Goal: Information Seeking & Learning: Check status

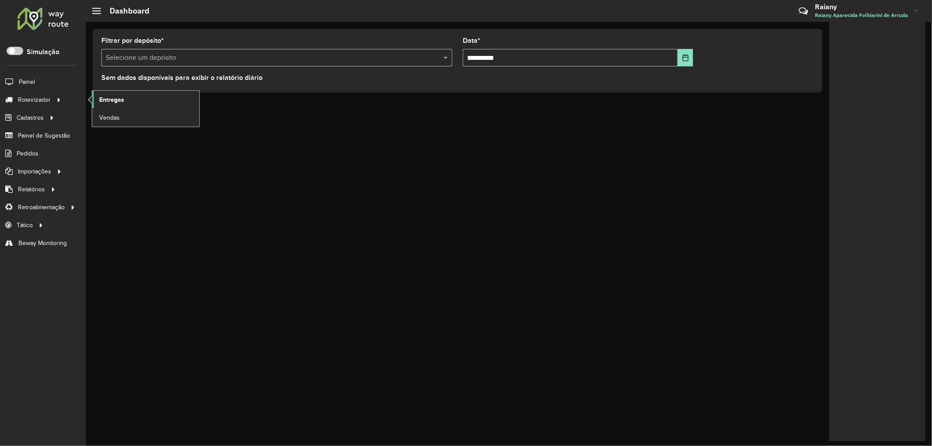
click at [112, 101] on span "Entregas" at bounding box center [111, 99] width 25 height 9
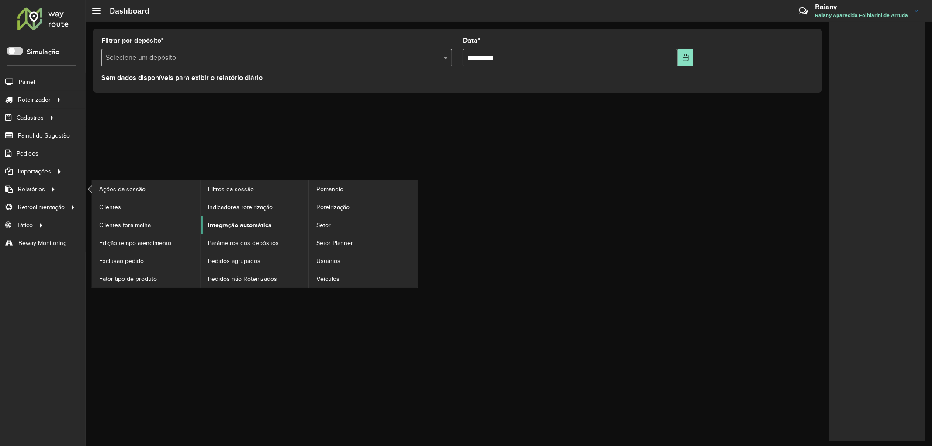
click at [234, 225] on span "Integração automática" at bounding box center [240, 225] width 64 height 9
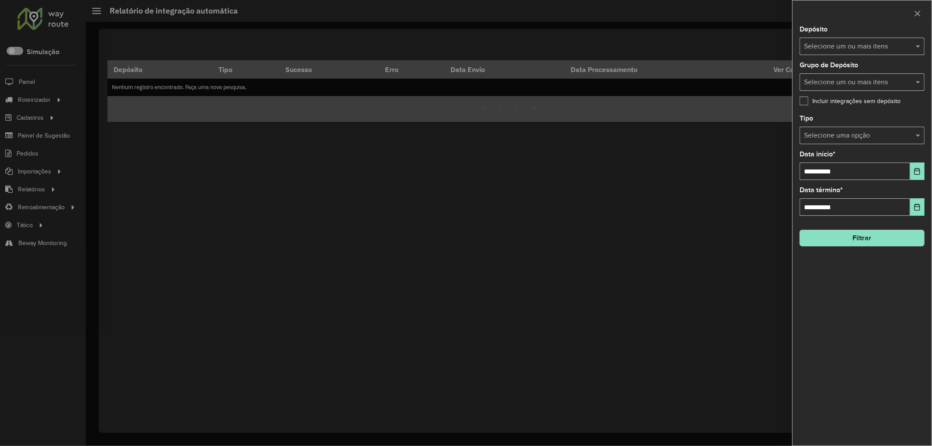
click at [844, 45] on input "text" at bounding box center [858, 47] width 112 height 10
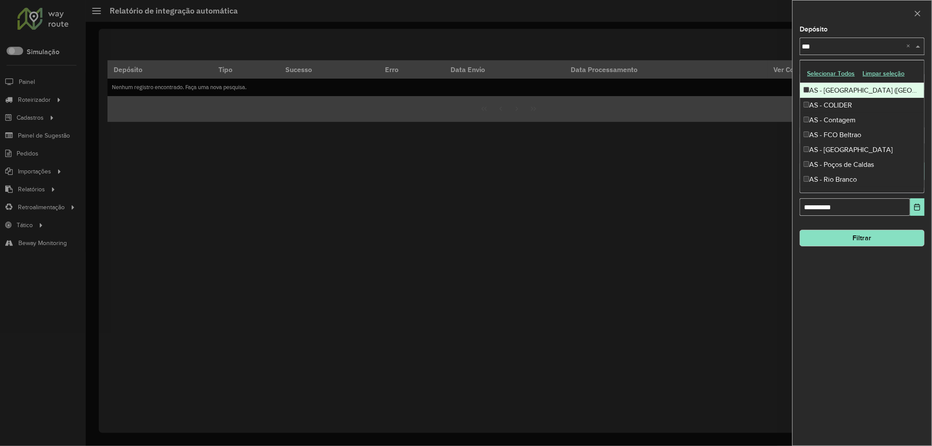
type input "****"
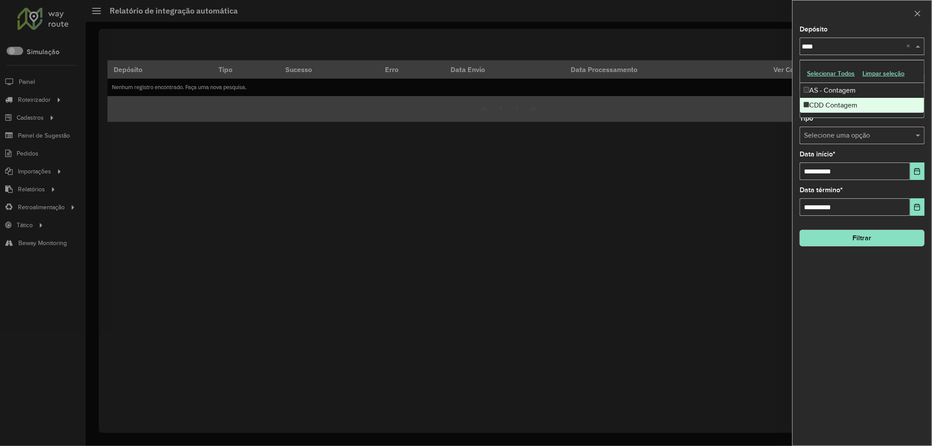
click at [844, 109] on div "CDD Contagem" at bounding box center [862, 105] width 124 height 15
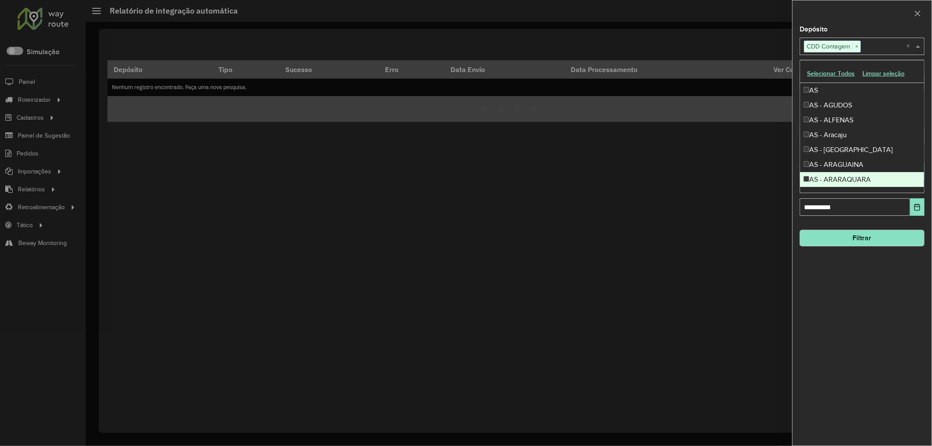
click at [840, 278] on div "**********" at bounding box center [861, 235] width 139 height 419
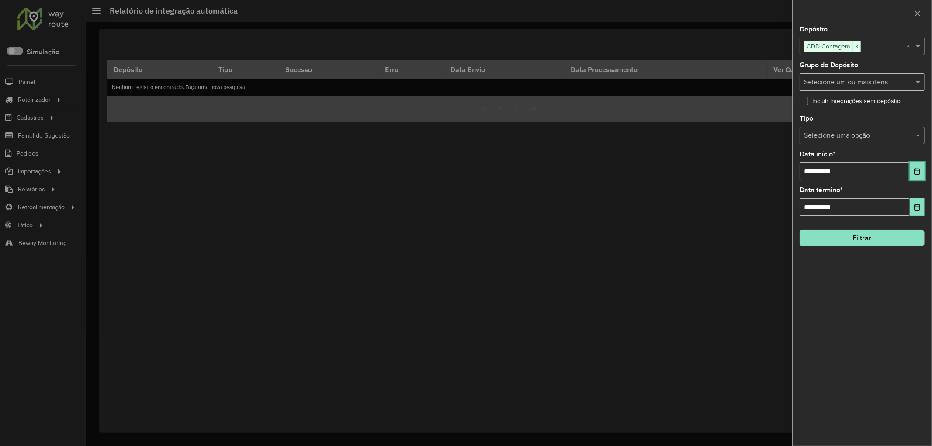
click at [913, 177] on button "Choose Date" at bounding box center [917, 171] width 14 height 17
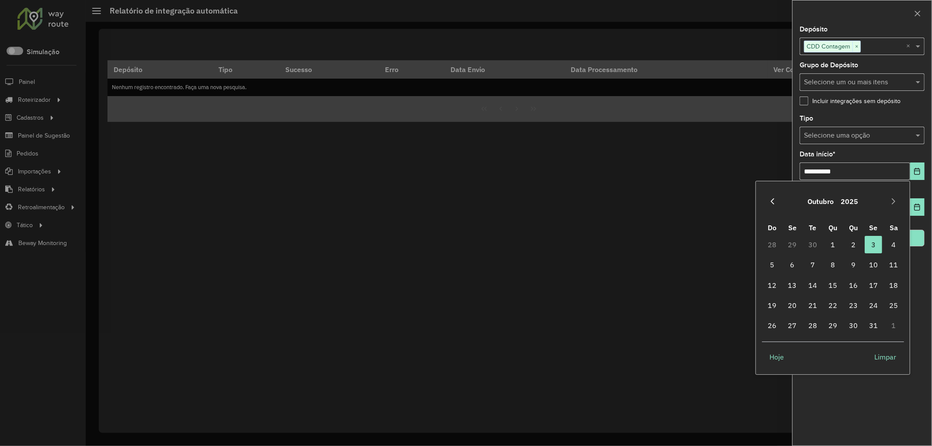
click at [775, 201] on icon "Previous Month" at bounding box center [772, 201] width 7 height 7
click at [806, 329] on span "30" at bounding box center [812, 325] width 17 height 17
type input "**********"
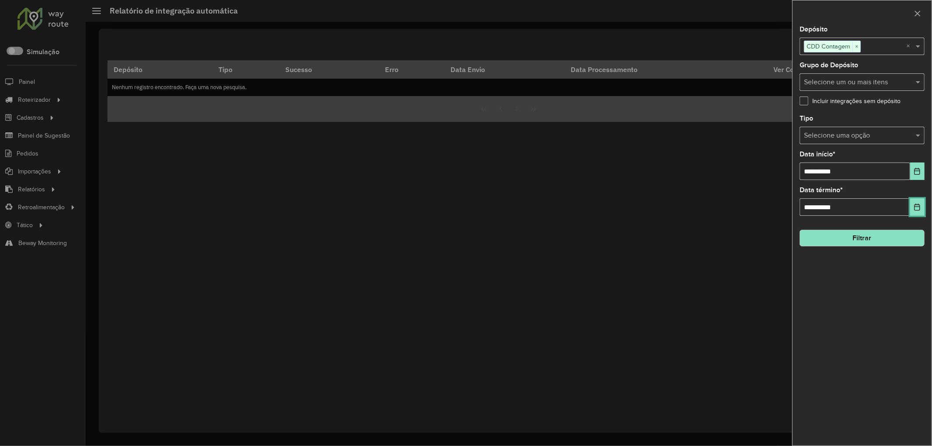
click at [917, 207] on icon "Choose Date" at bounding box center [916, 207] width 7 height 7
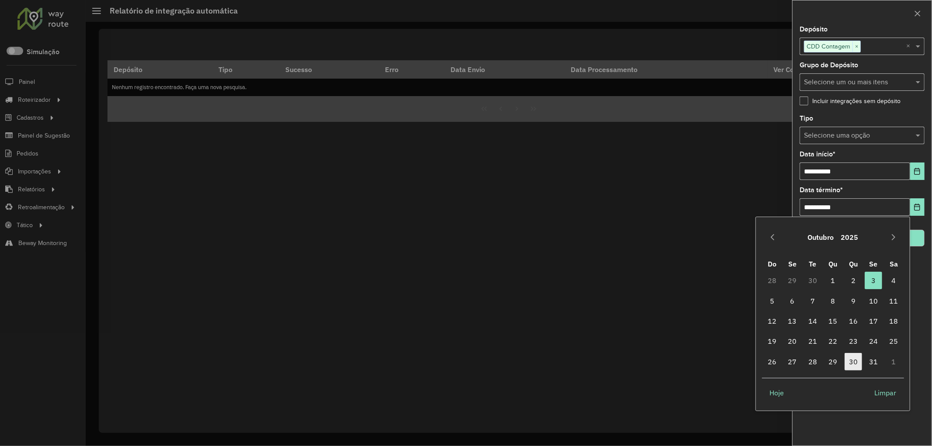
click at [850, 360] on span "30" at bounding box center [852, 361] width 17 height 17
type input "**********"
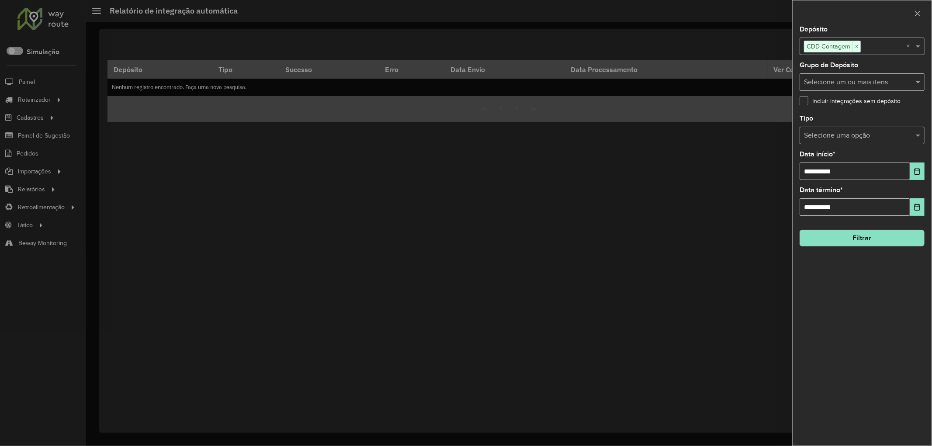
click at [824, 132] on input "text" at bounding box center [853, 136] width 99 height 10
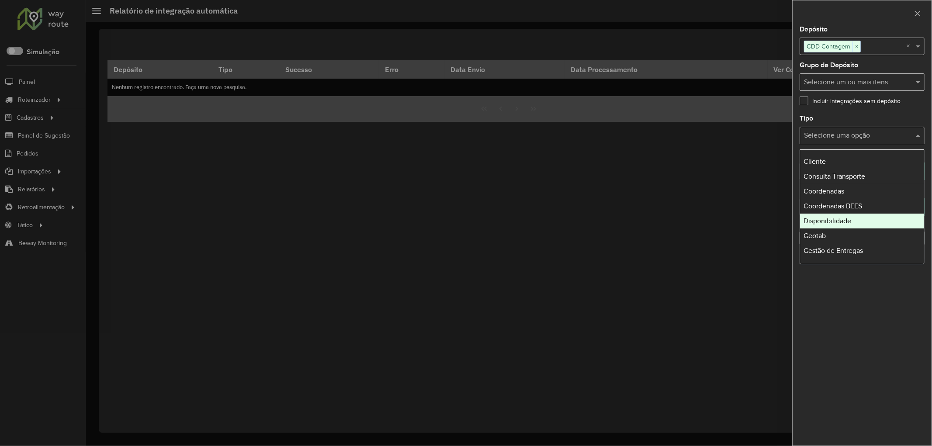
scroll to position [221, 0]
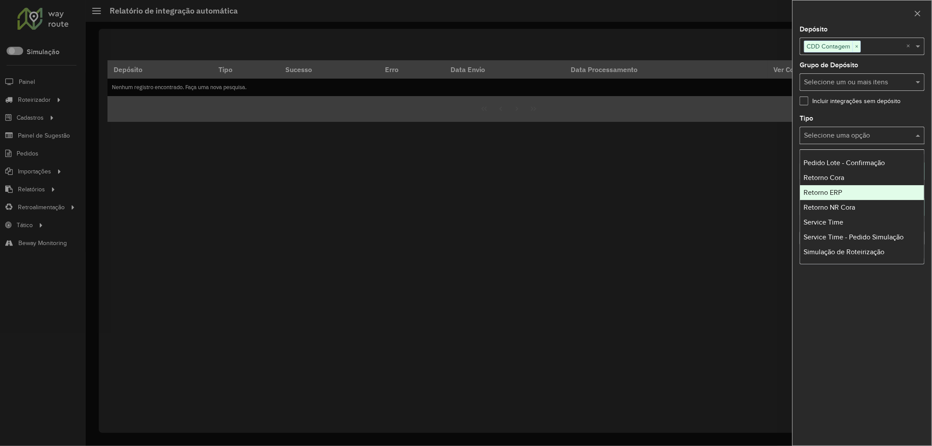
click at [830, 193] on span "Retorno ERP" at bounding box center [822, 192] width 38 height 7
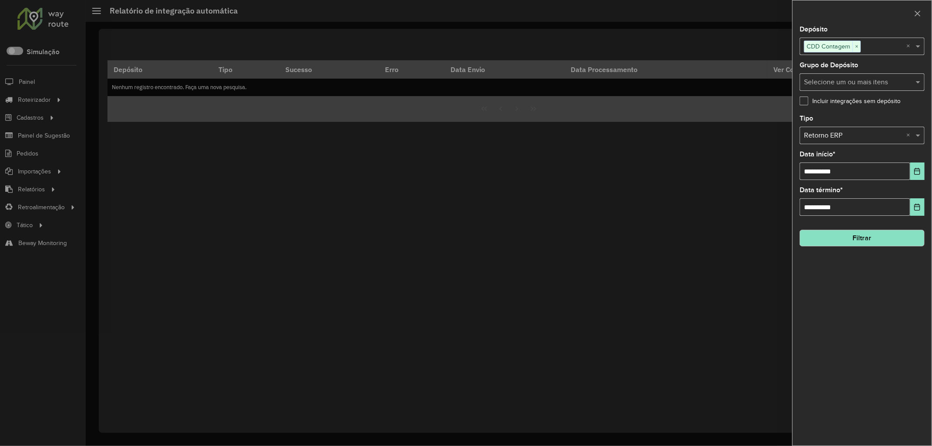
click at [862, 242] on button "Filtrar" at bounding box center [861, 238] width 125 height 17
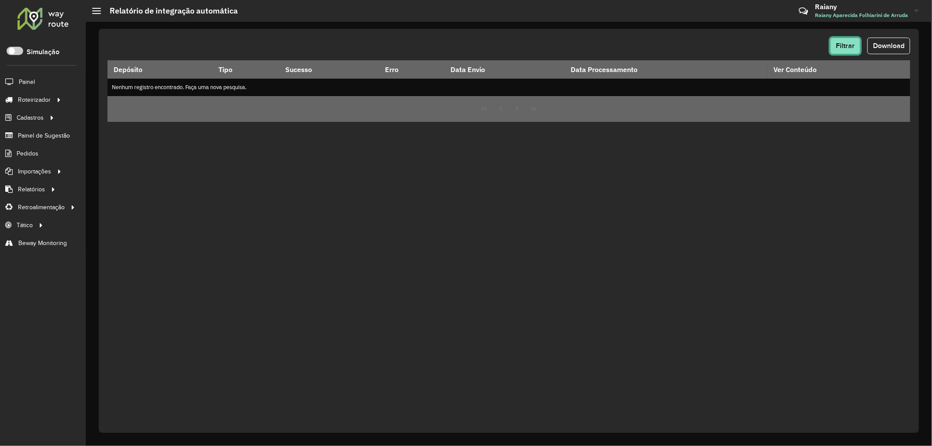
click at [837, 43] on span "Filtrar" at bounding box center [845, 45] width 19 height 7
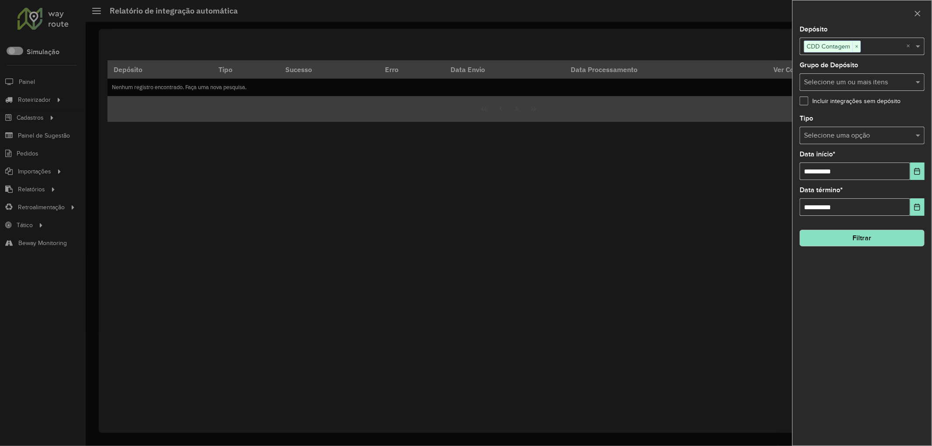
click at [870, 236] on button "Filtrar" at bounding box center [861, 238] width 125 height 17
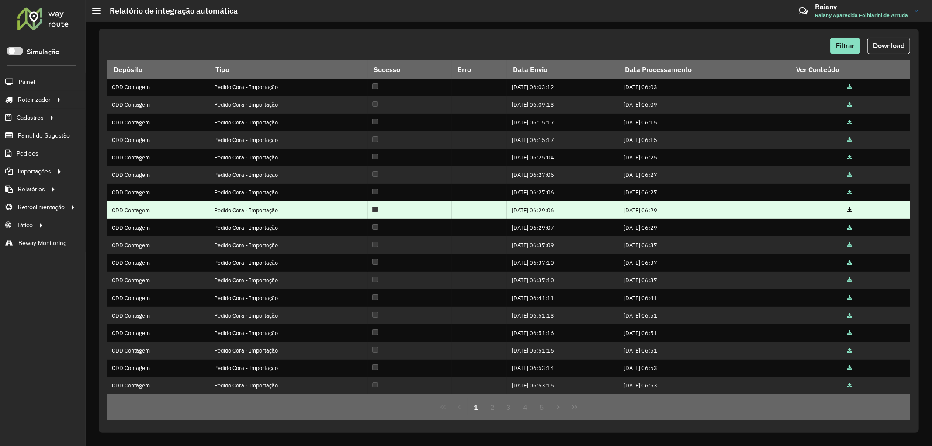
scroll to position [36, 0]
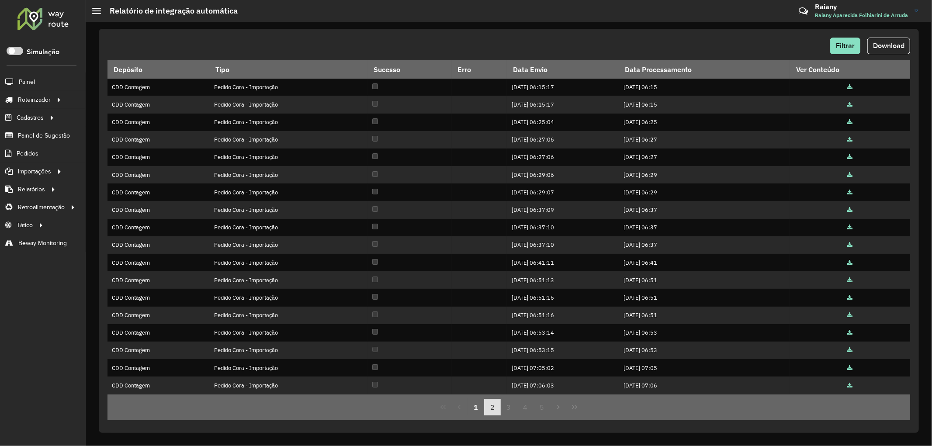
click at [488, 403] on button "2" at bounding box center [492, 407] width 17 height 17
click at [572, 408] on icon "Last Page" at bounding box center [574, 407] width 5 height 4
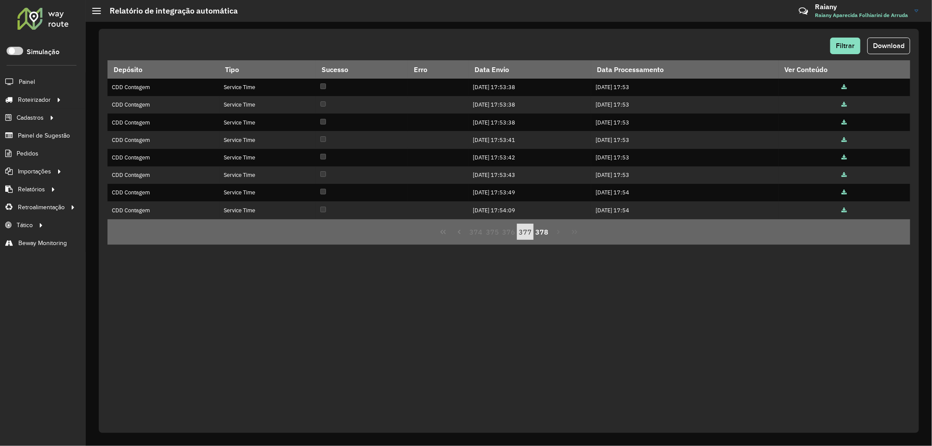
click at [527, 231] on button "377" at bounding box center [525, 232] width 17 height 17
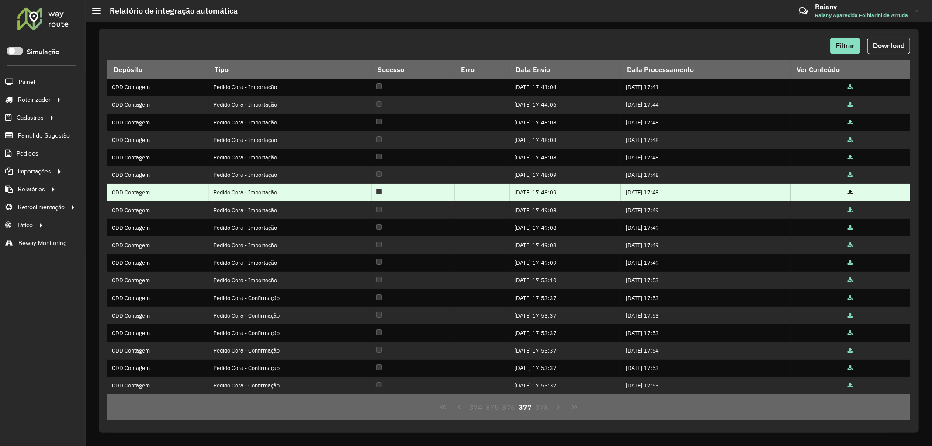
scroll to position [36, 0]
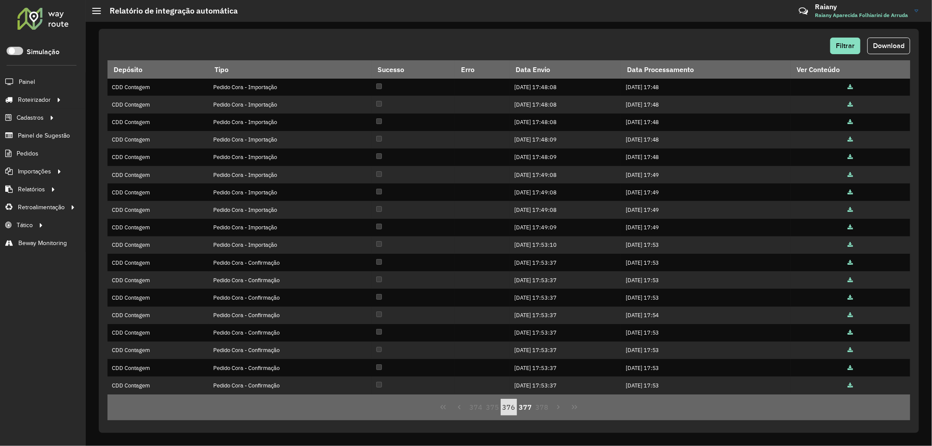
click at [505, 405] on button "376" at bounding box center [509, 407] width 17 height 17
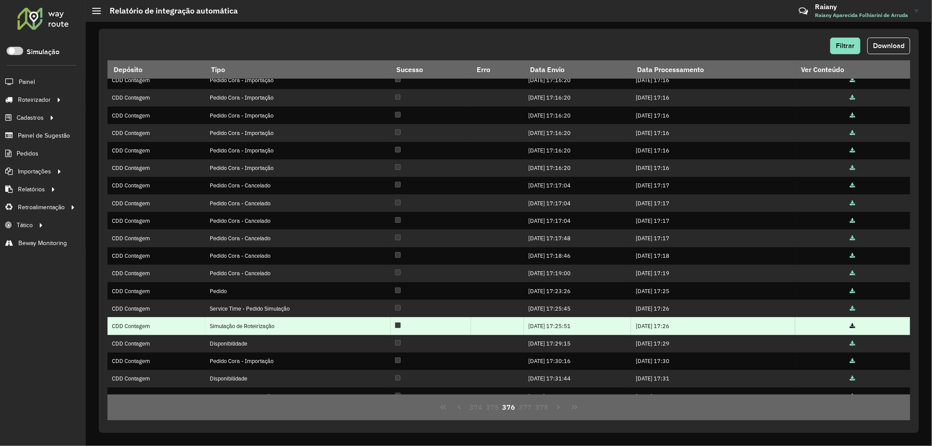
scroll to position [0, 0]
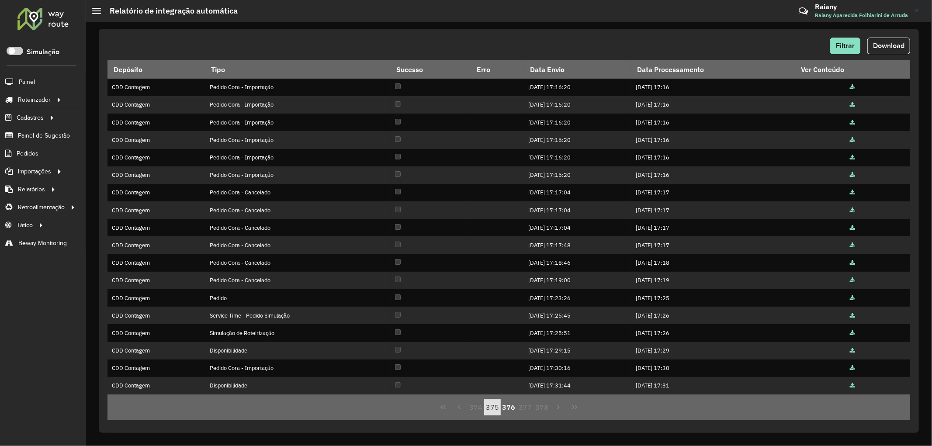
click at [499, 412] on button "375" at bounding box center [492, 407] width 17 height 17
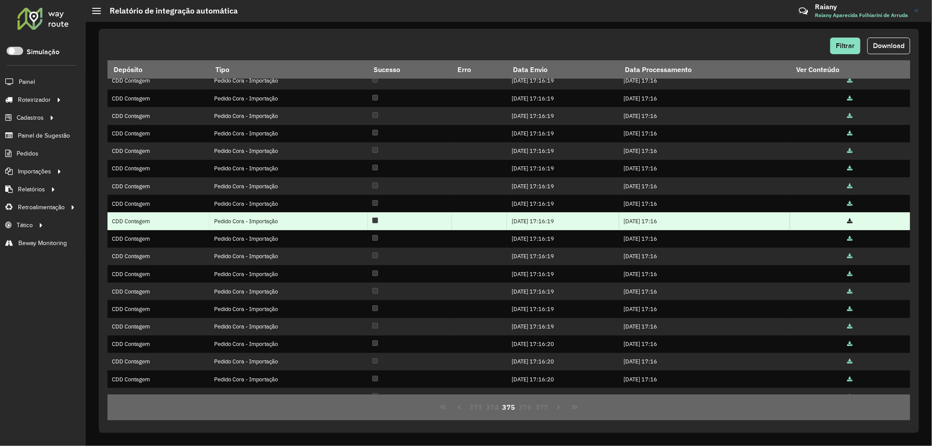
scroll to position [36, 0]
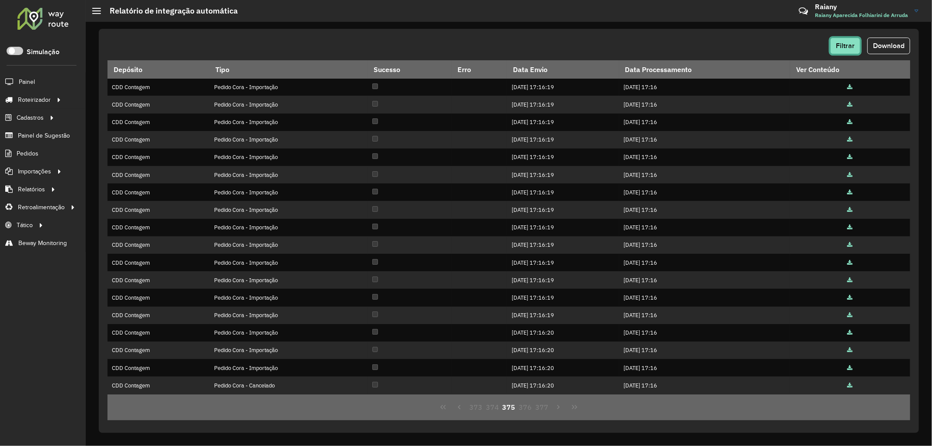
click at [841, 40] on button "Filtrar" at bounding box center [845, 46] width 30 height 17
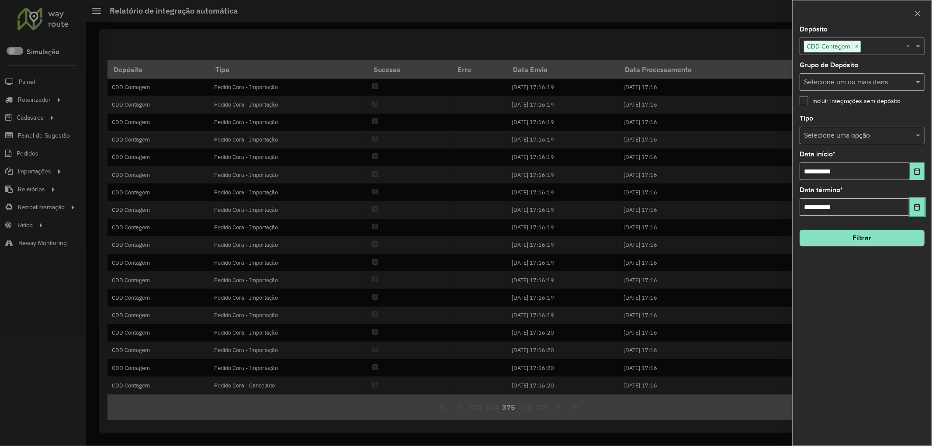
click at [922, 210] on button "Choose Date" at bounding box center [917, 206] width 14 height 17
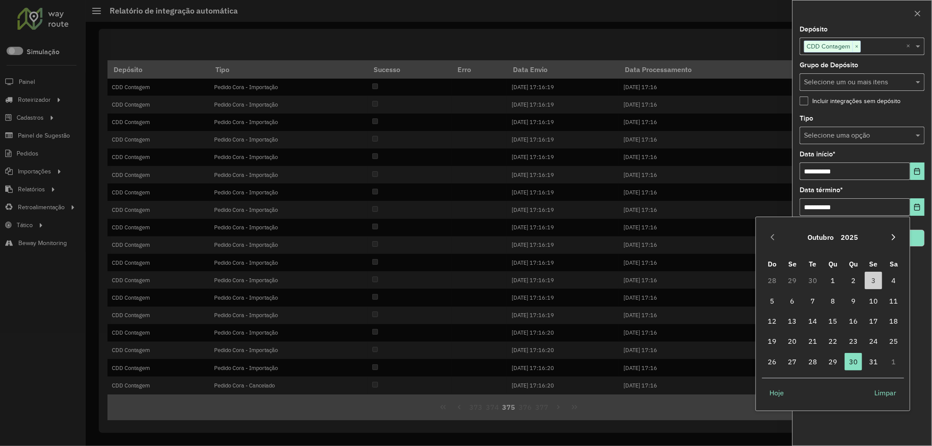
click at [893, 239] on icon "Next Month" at bounding box center [893, 237] width 7 height 7
click at [898, 282] on span "1" at bounding box center [893, 280] width 17 height 17
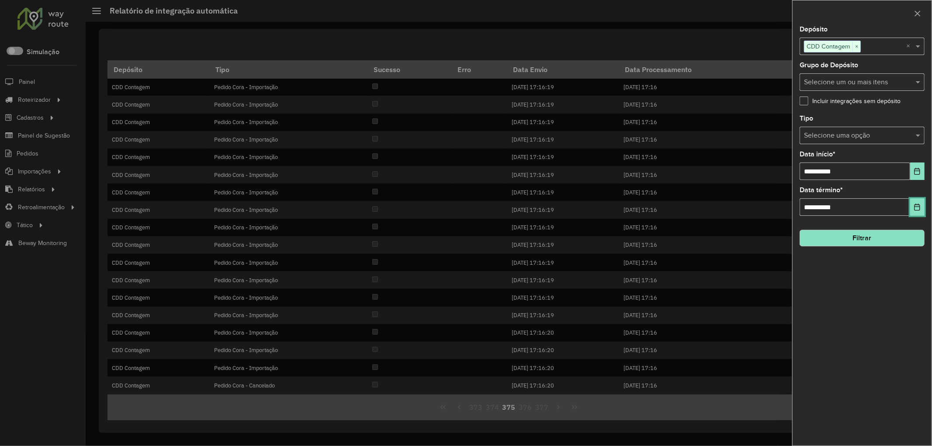
click at [919, 206] on icon "Choose Date" at bounding box center [916, 207] width 7 height 7
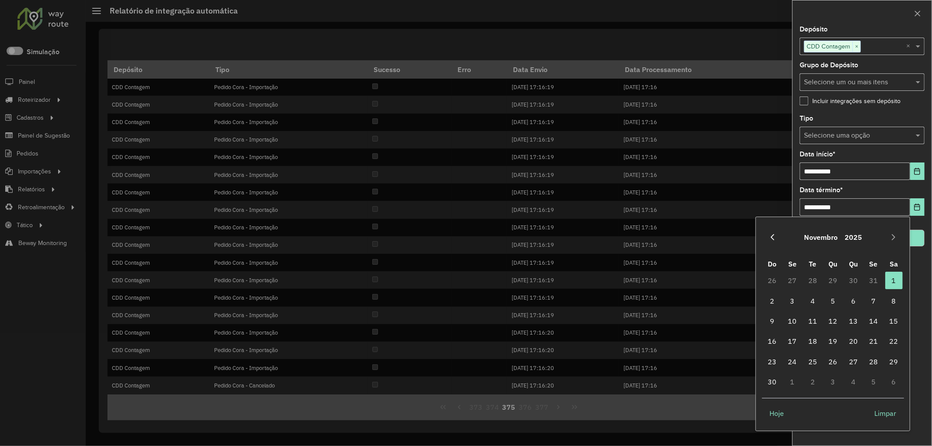
click at [771, 239] on icon "Previous Month" at bounding box center [772, 237] width 7 height 7
click at [835, 280] on span "1" at bounding box center [832, 280] width 17 height 17
type input "**********"
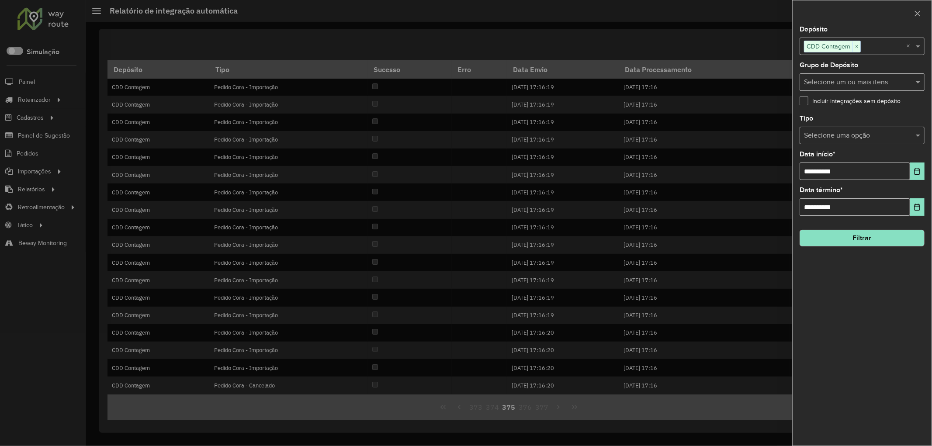
click at [837, 136] on input "text" at bounding box center [853, 136] width 99 height 10
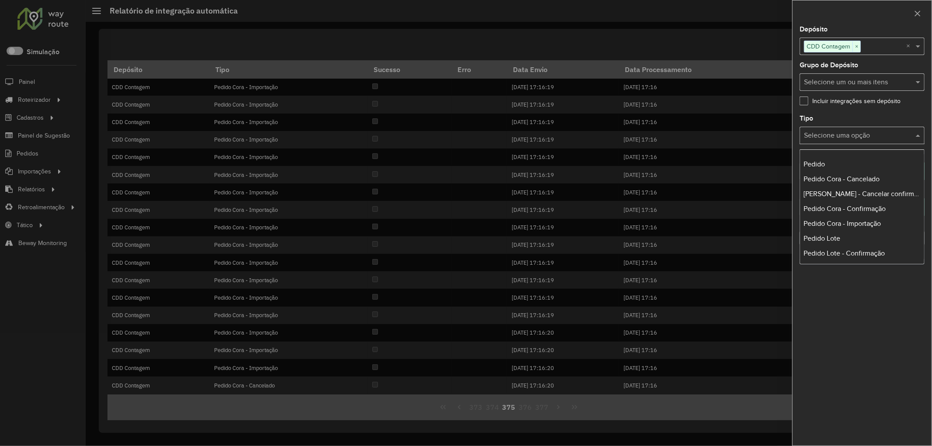
scroll to position [221, 0]
click at [826, 193] on span "Retorno ERP" at bounding box center [822, 192] width 38 height 7
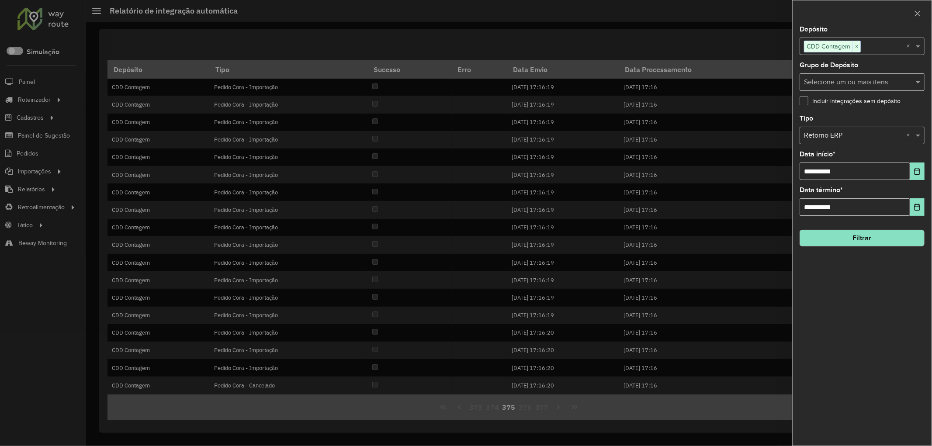
click at [859, 235] on button "Filtrar" at bounding box center [861, 238] width 125 height 17
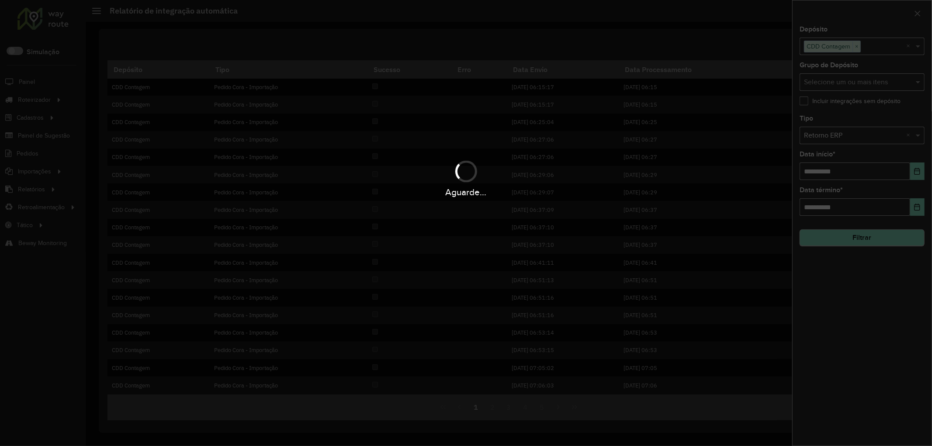
scroll to position [0, 0]
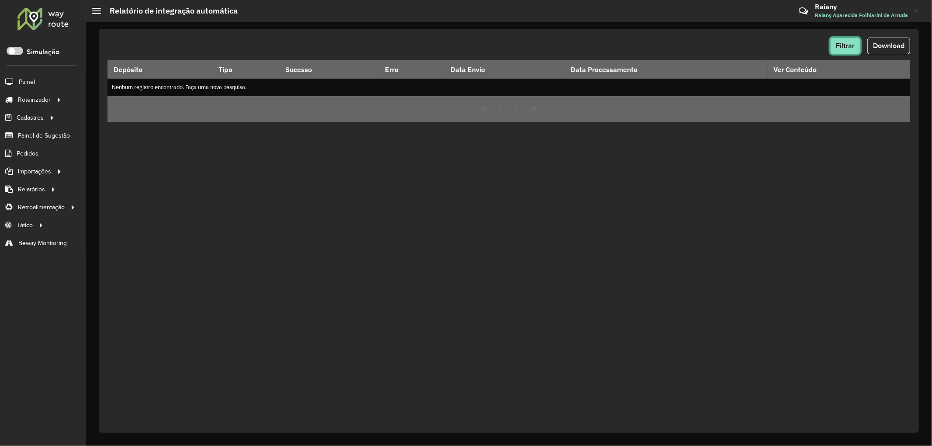
click at [832, 49] on button "Filtrar" at bounding box center [845, 46] width 30 height 17
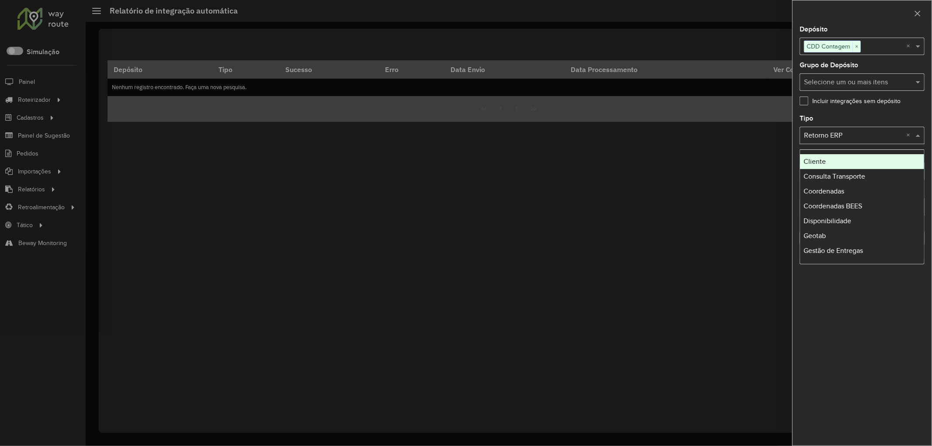
click at [861, 136] on input "text" at bounding box center [853, 136] width 99 height 10
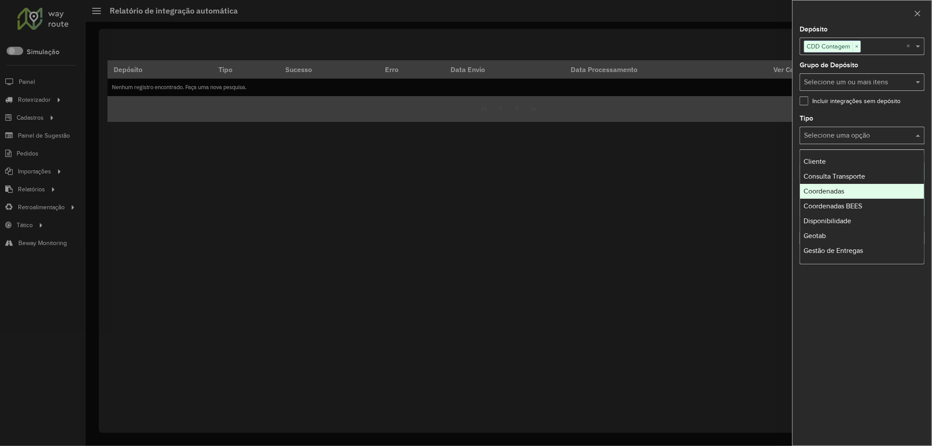
scroll to position [221, 0]
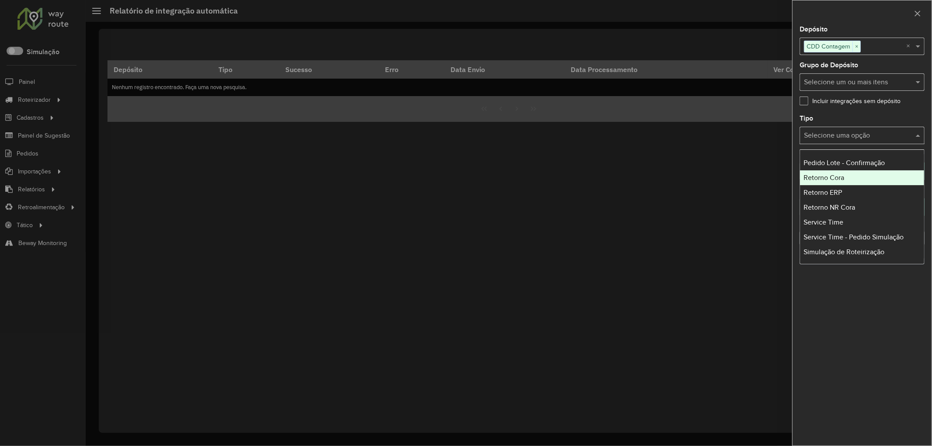
click at [829, 179] on span "Retorno Cora" at bounding box center [823, 177] width 41 height 7
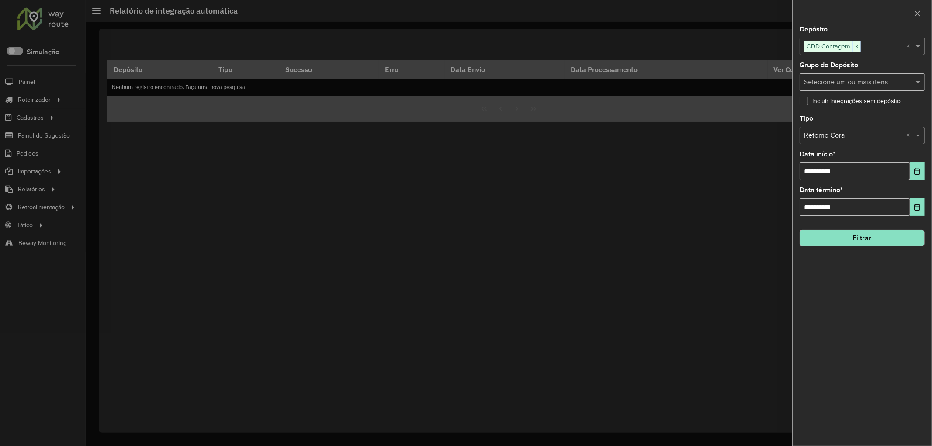
click at [850, 238] on button "Filtrar" at bounding box center [861, 238] width 125 height 17
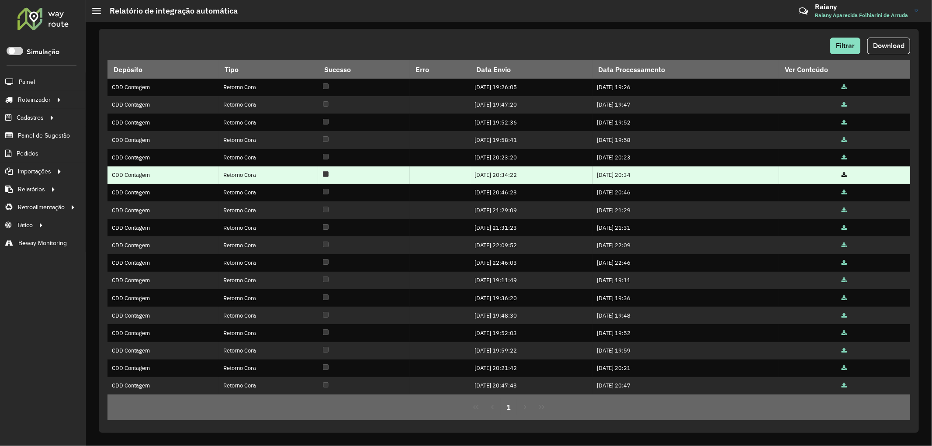
scroll to position [18, 0]
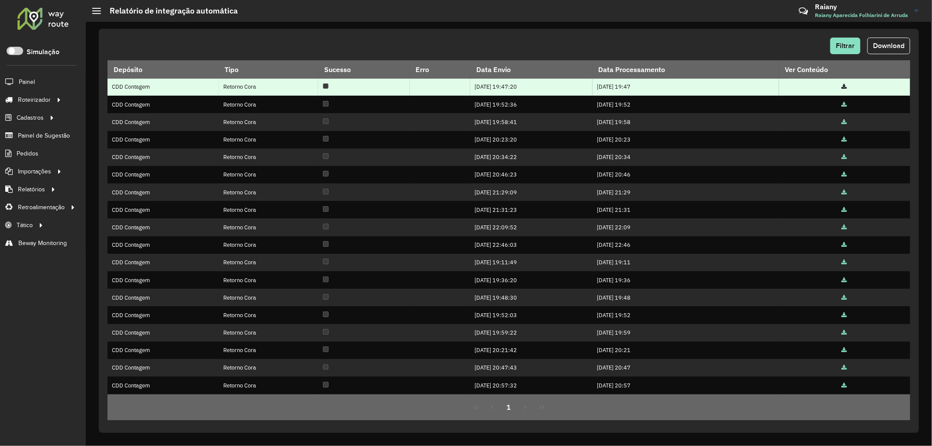
click at [845, 87] on icon at bounding box center [844, 87] width 5 height 6
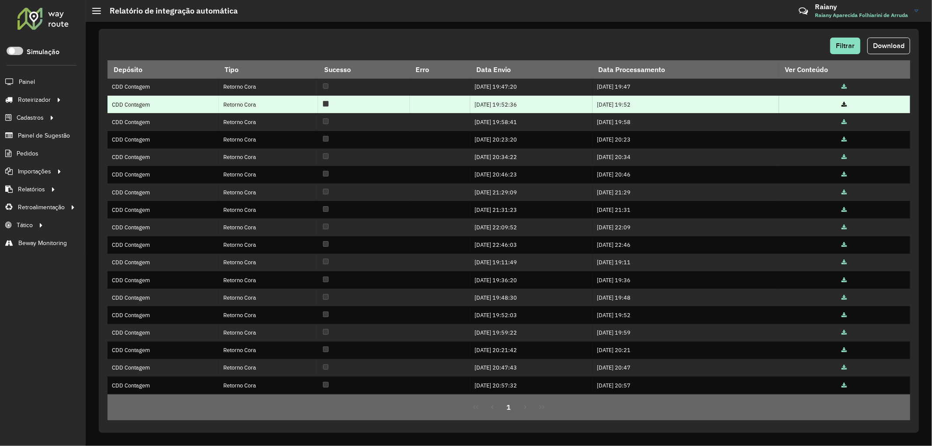
click at [843, 105] on icon at bounding box center [844, 105] width 5 height 6
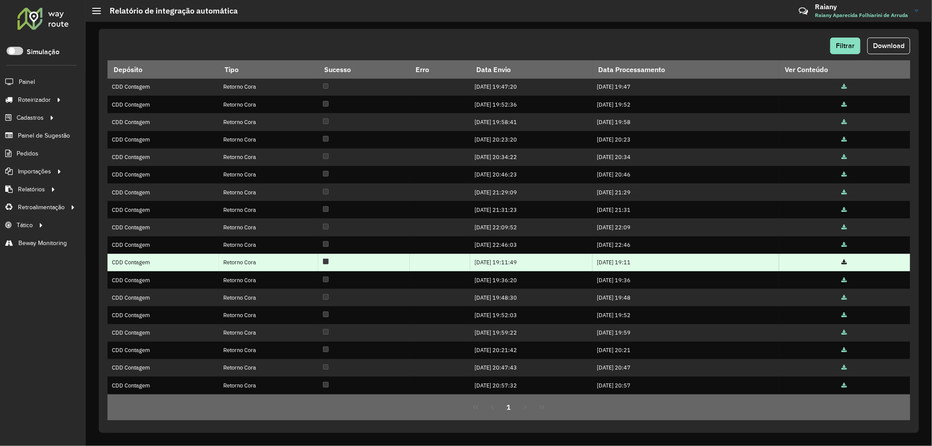
click at [844, 261] on icon at bounding box center [844, 263] width 5 height 6
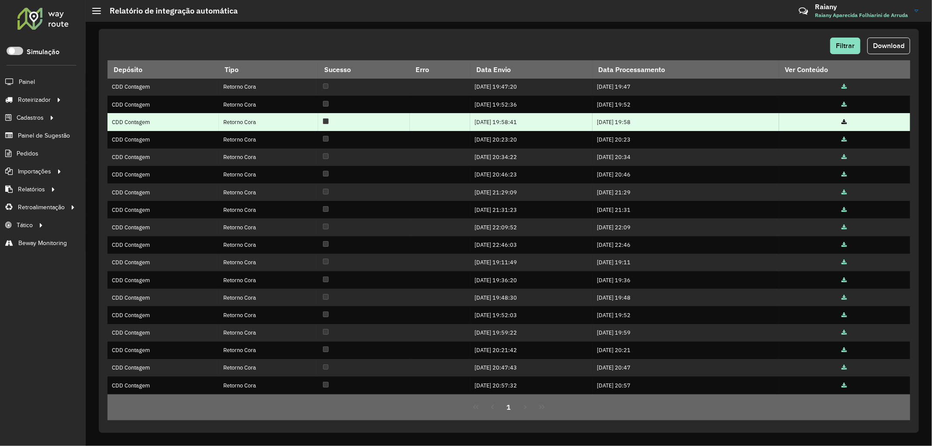
click at [843, 120] on icon at bounding box center [844, 123] width 5 height 6
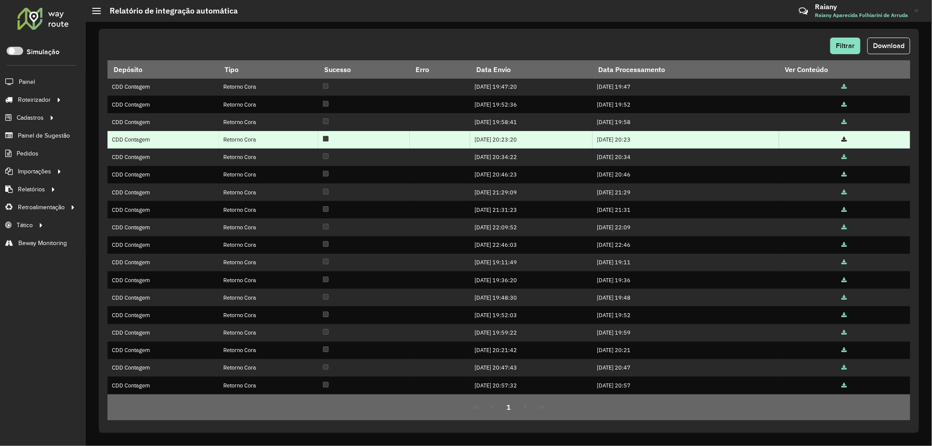
click at [844, 137] on icon at bounding box center [844, 140] width 5 height 6
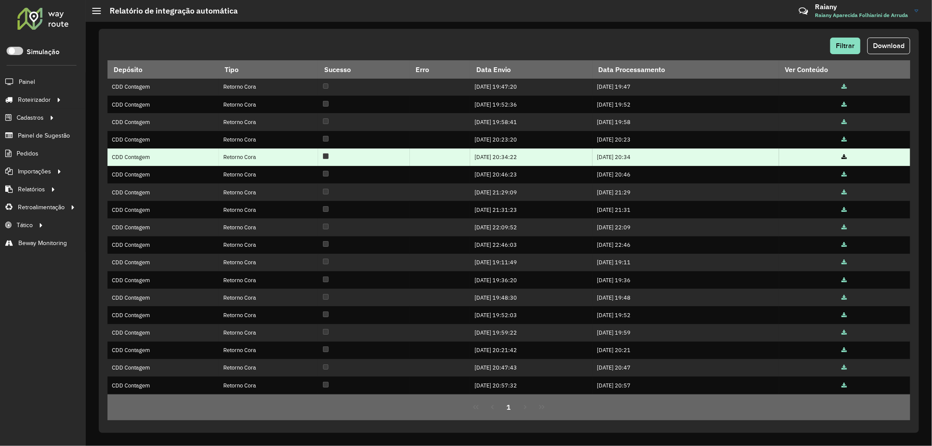
click at [842, 157] on icon at bounding box center [844, 158] width 5 height 6
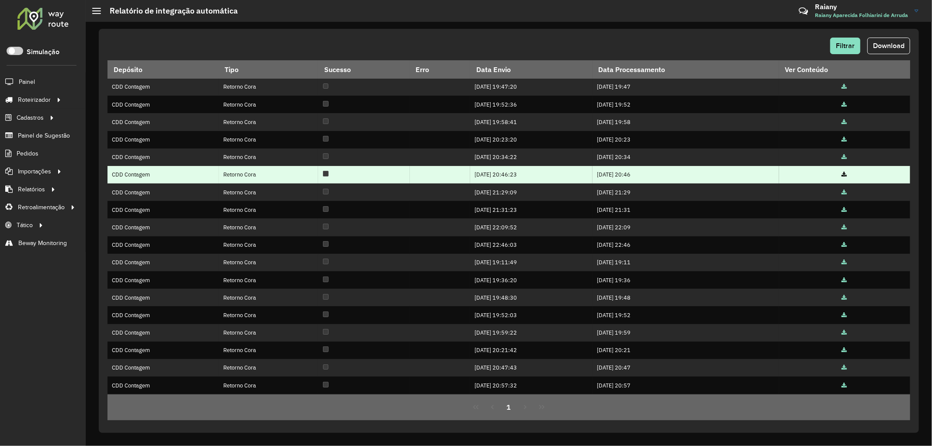
click at [844, 175] on icon at bounding box center [844, 175] width 5 height 6
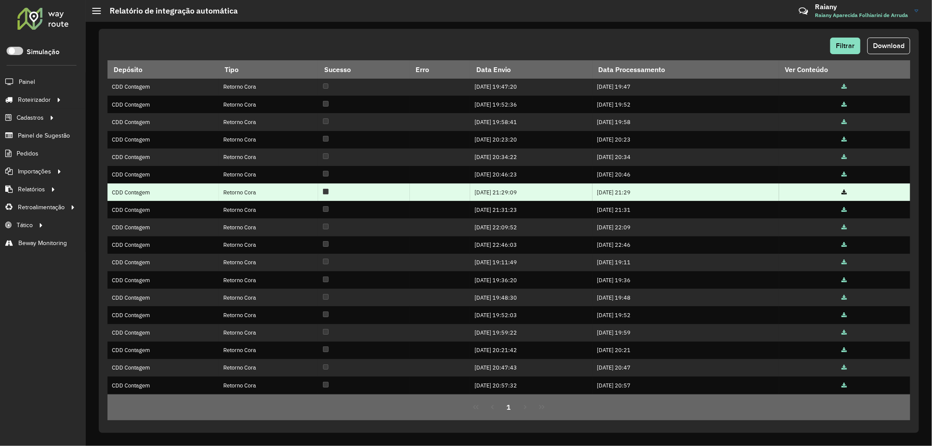
click at [843, 193] on icon at bounding box center [844, 193] width 5 height 6
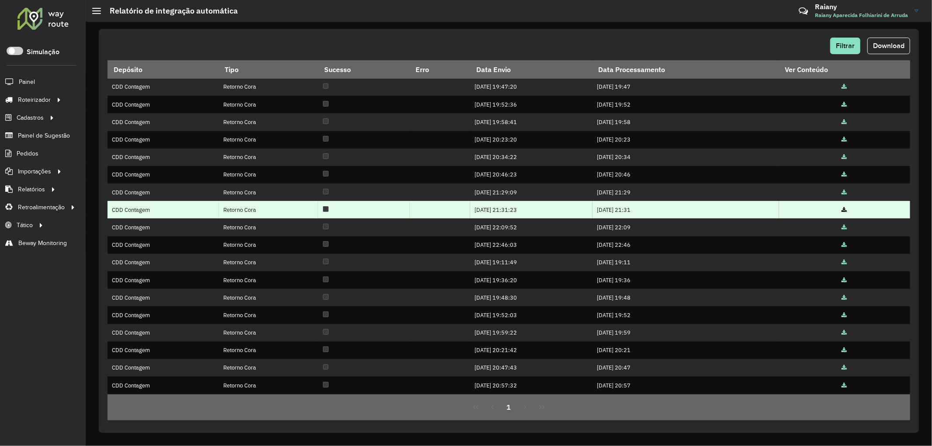
click at [842, 208] on icon at bounding box center [844, 211] width 5 height 6
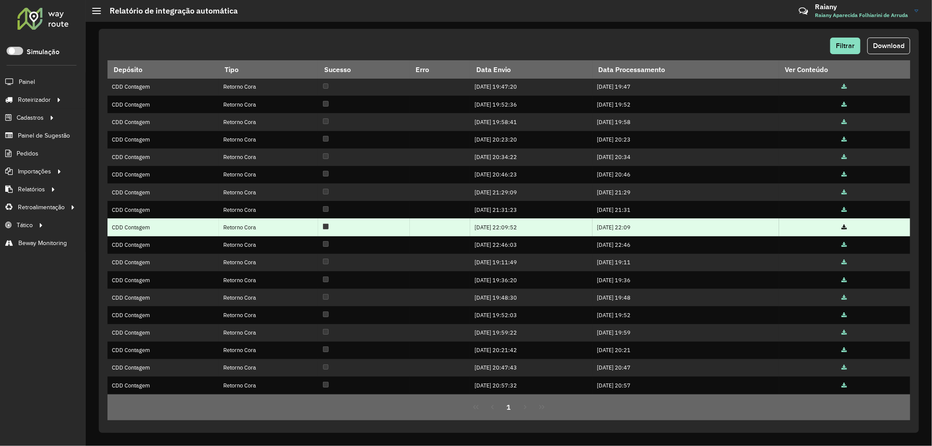
click at [844, 228] on icon at bounding box center [844, 228] width 5 height 6
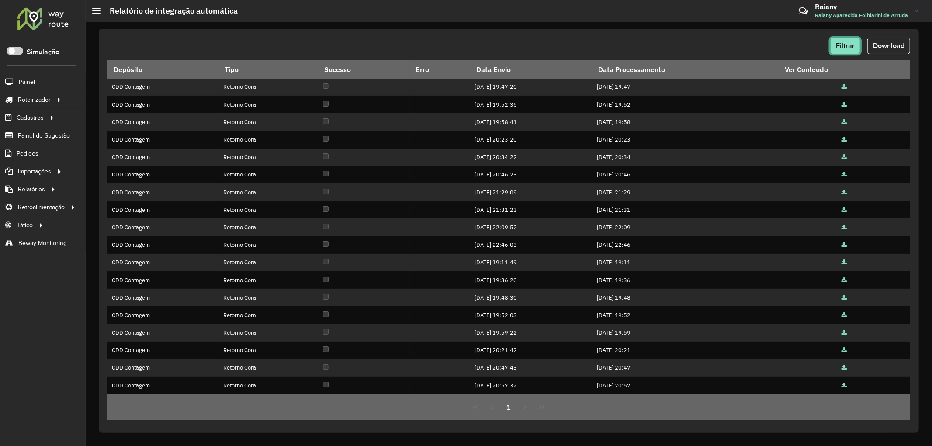
click at [838, 42] on span "Filtrar" at bounding box center [845, 45] width 19 height 7
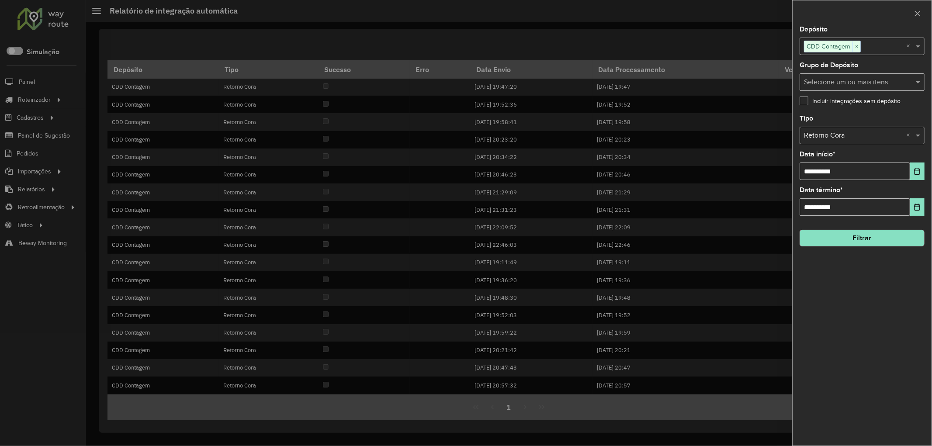
click at [690, 32] on div at bounding box center [466, 223] width 932 height 446
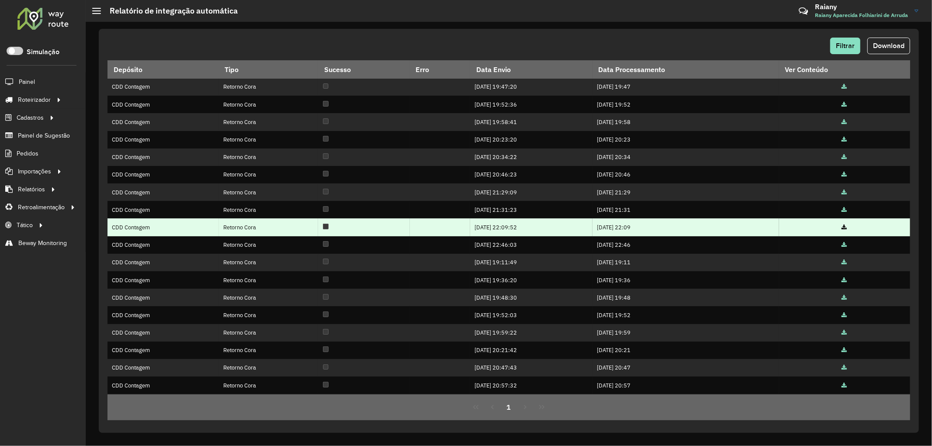
click at [844, 228] on icon at bounding box center [844, 228] width 5 height 6
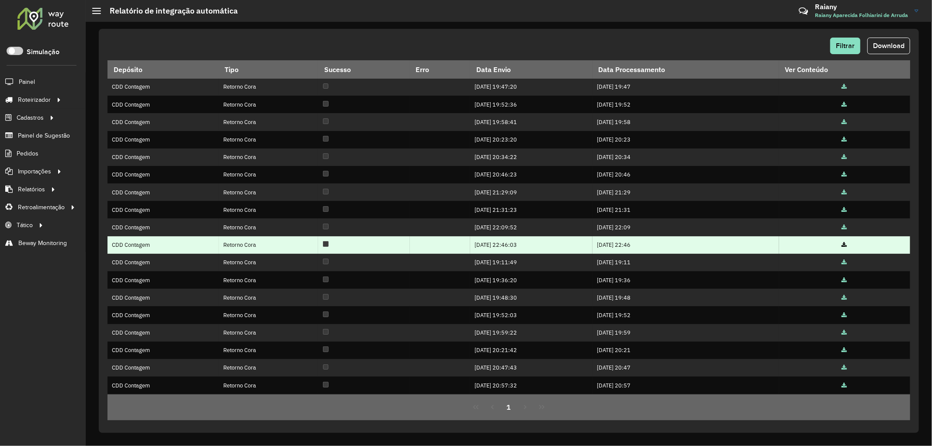
click at [845, 247] on icon at bounding box center [844, 245] width 5 height 6
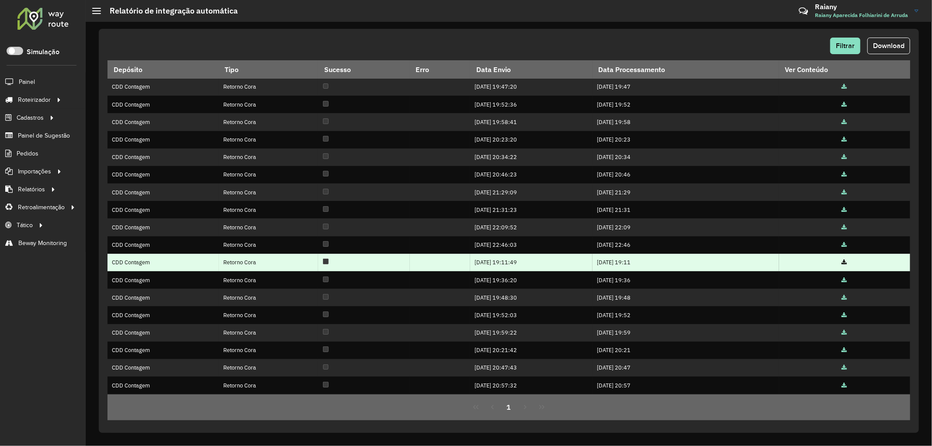
click at [845, 263] on icon at bounding box center [844, 263] width 5 height 6
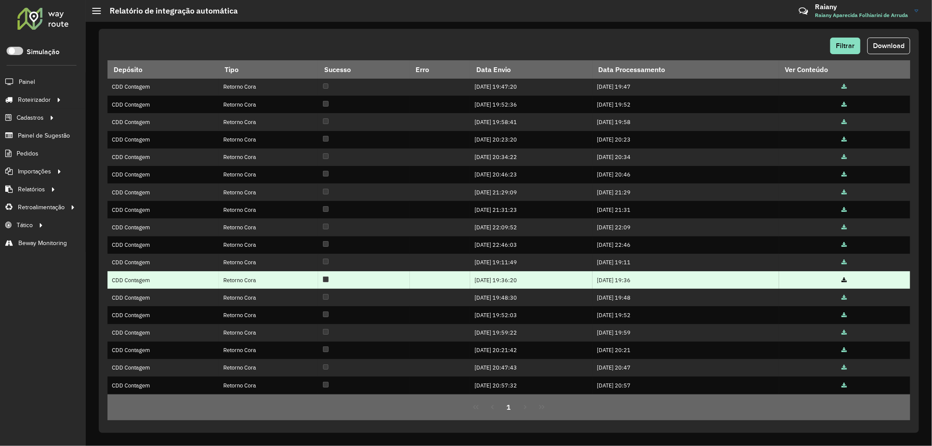
click at [844, 279] on icon at bounding box center [844, 281] width 5 height 6
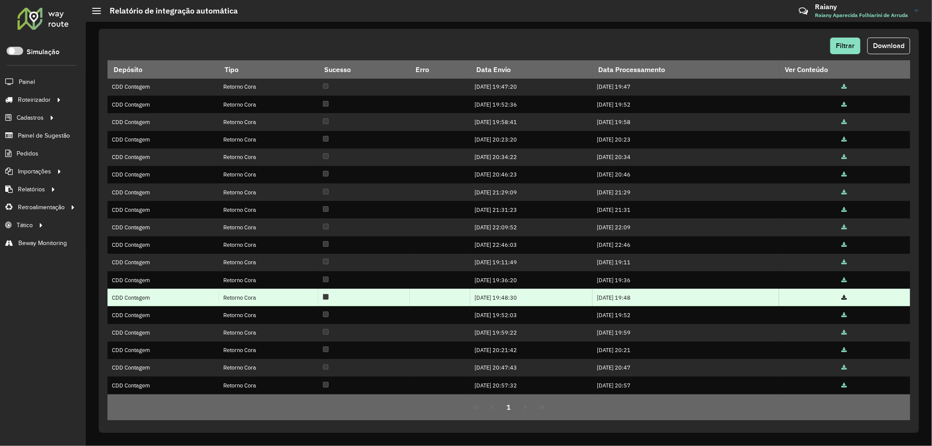
click at [842, 295] on icon at bounding box center [844, 298] width 5 height 6
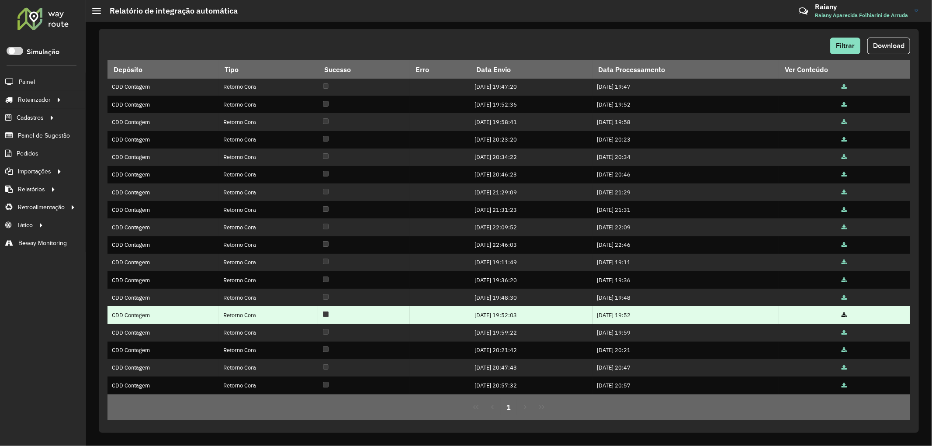
click at [845, 316] on icon at bounding box center [844, 316] width 5 height 6
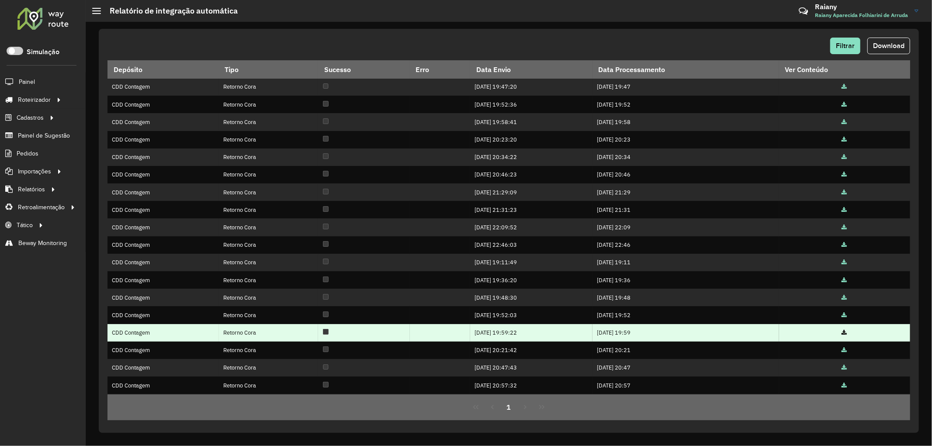
click at [844, 333] on icon at bounding box center [844, 333] width 5 height 6
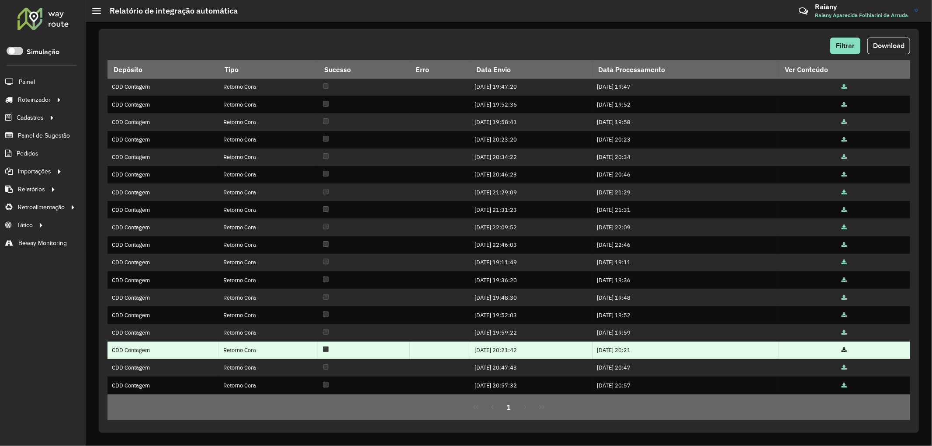
click at [845, 351] on icon at bounding box center [844, 351] width 5 height 6
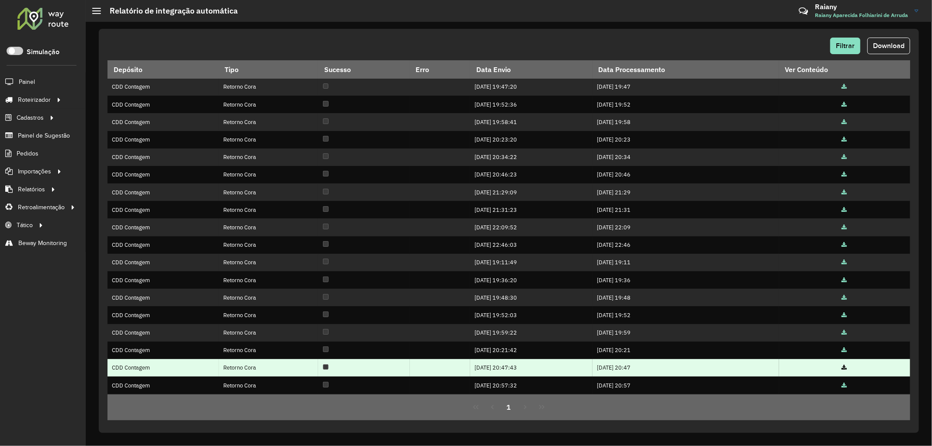
click at [844, 369] on icon at bounding box center [844, 368] width 5 height 6
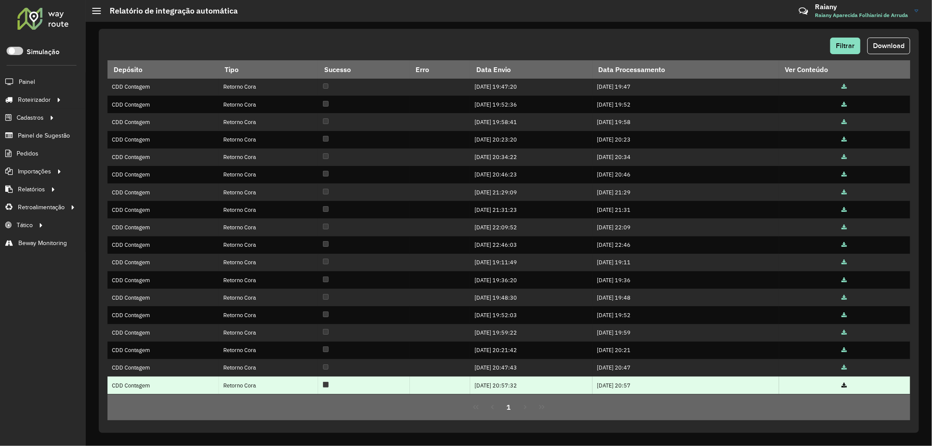
click at [842, 385] on icon at bounding box center [844, 386] width 5 height 6
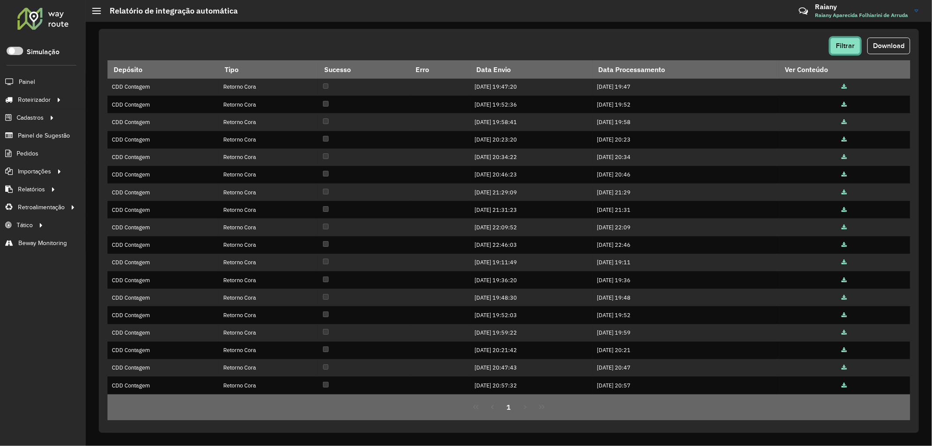
click at [848, 50] on button "Filtrar" at bounding box center [845, 46] width 30 height 17
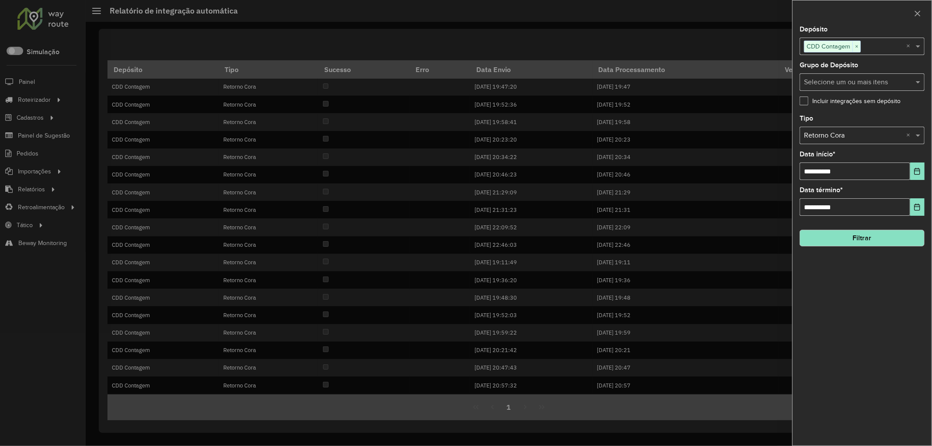
click at [865, 136] on input "text" at bounding box center [853, 136] width 99 height 10
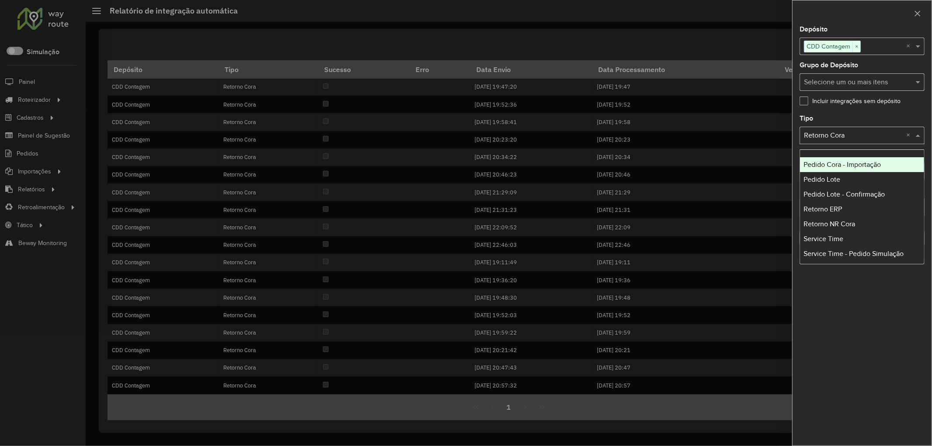
scroll to position [207, 0]
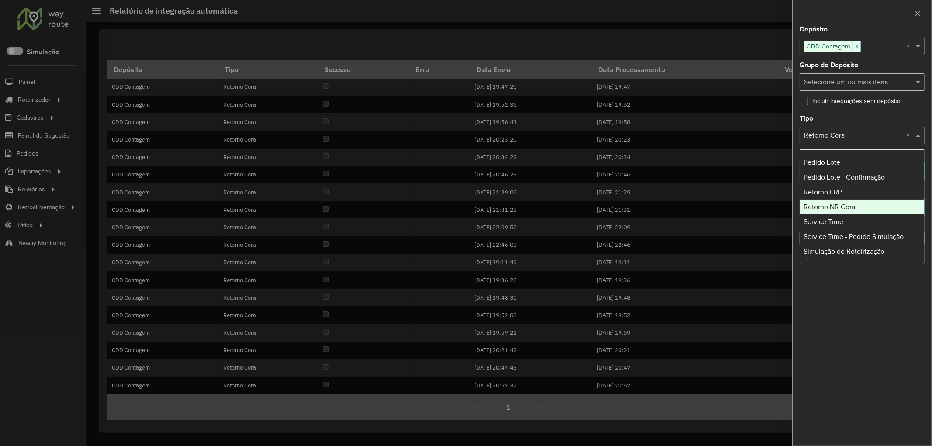
click at [868, 202] on div "Retorno NR Cora" at bounding box center [862, 207] width 124 height 15
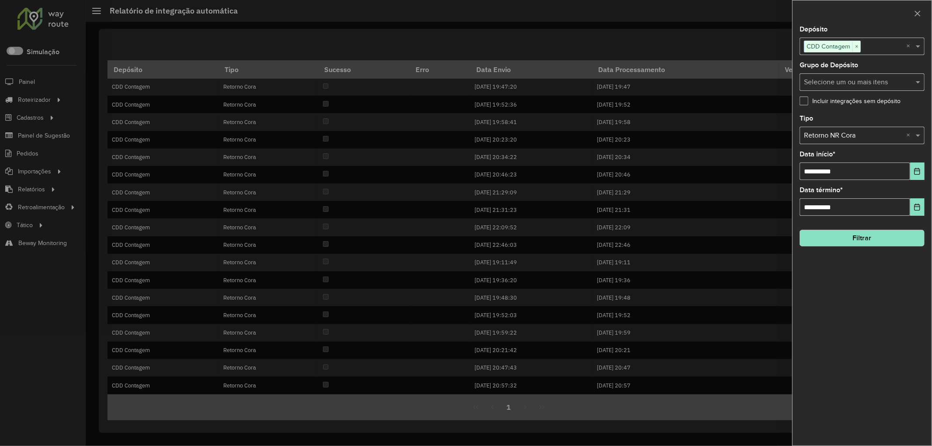
click at [853, 237] on button "Filtrar" at bounding box center [861, 238] width 125 height 17
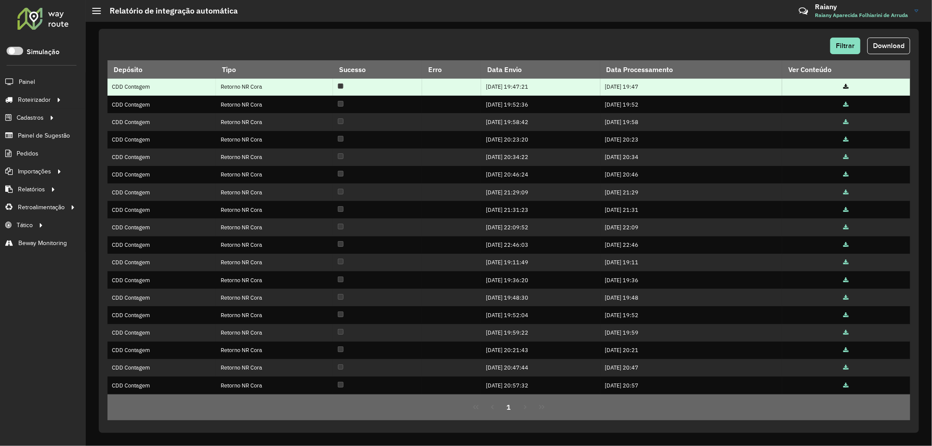
click at [846, 86] on icon at bounding box center [845, 87] width 5 height 6
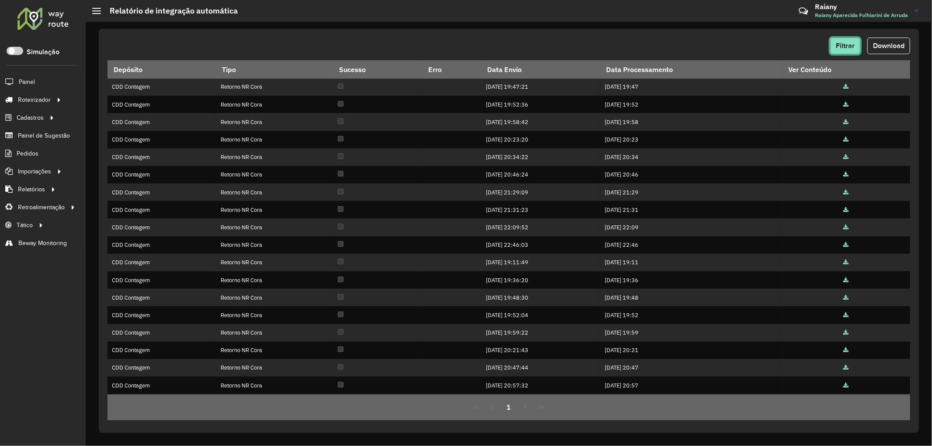
click at [835, 50] on button "Filtrar" at bounding box center [845, 46] width 30 height 17
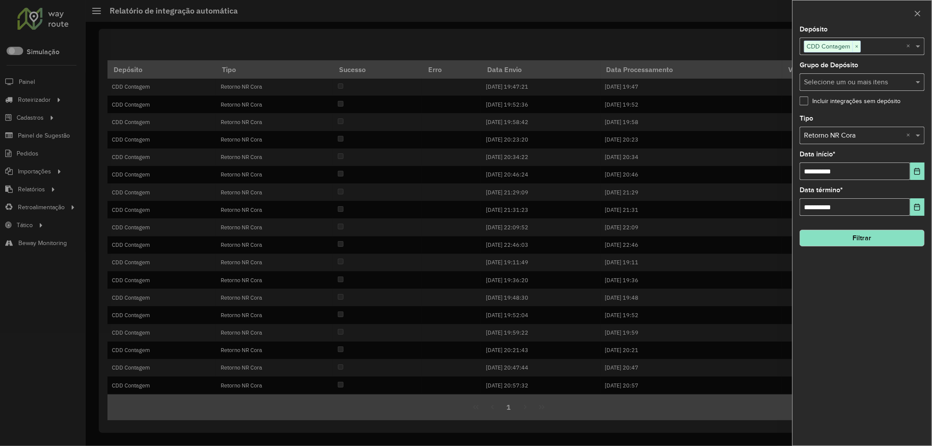
click at [876, 134] on input "text" at bounding box center [853, 136] width 99 height 10
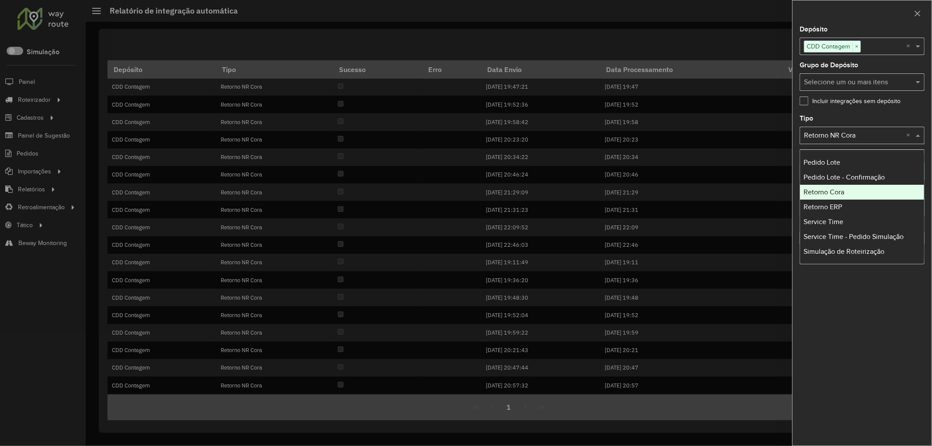
click at [817, 197] on div "Retorno Cora" at bounding box center [862, 192] width 124 height 15
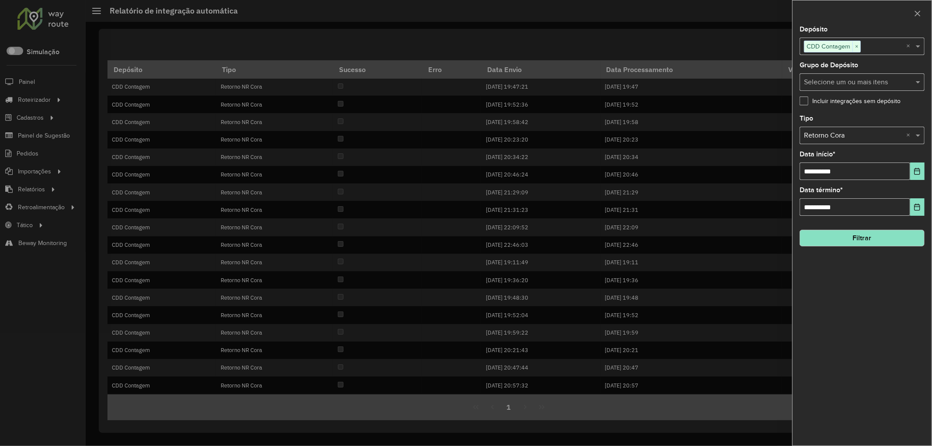
click at [804, 98] on label "Incluir integrações sem depósito" at bounding box center [849, 101] width 101 height 9
click at [853, 237] on button "Filtrar" at bounding box center [861, 238] width 125 height 17
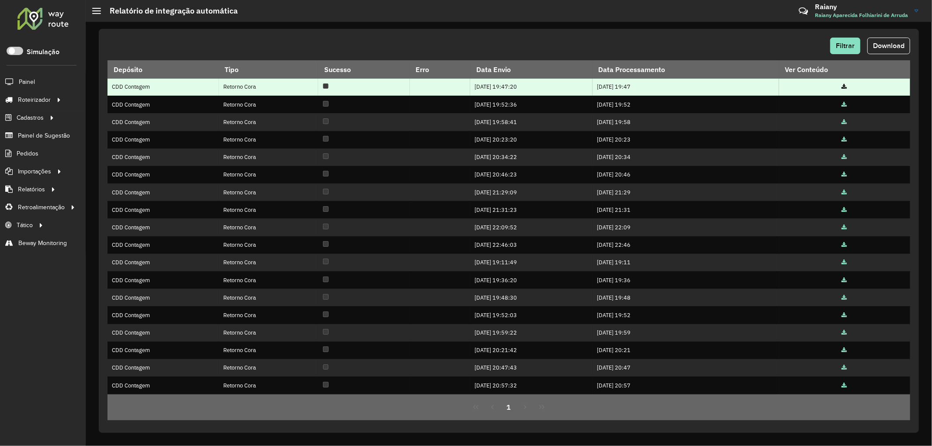
click at [842, 88] on icon at bounding box center [844, 87] width 5 height 6
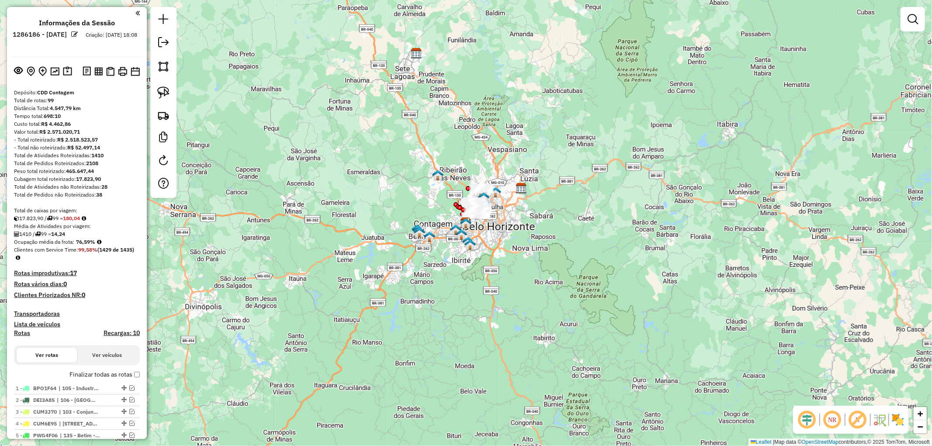
click at [450, 140] on div "Janela de atendimento Grade de atendimento Capacidade Transportadoras Veículos …" at bounding box center [466, 223] width 932 height 446
click at [401, 51] on input "text" at bounding box center [457, 52] width 262 height 17
click at [342, 54] on input "text" at bounding box center [457, 52] width 262 height 17
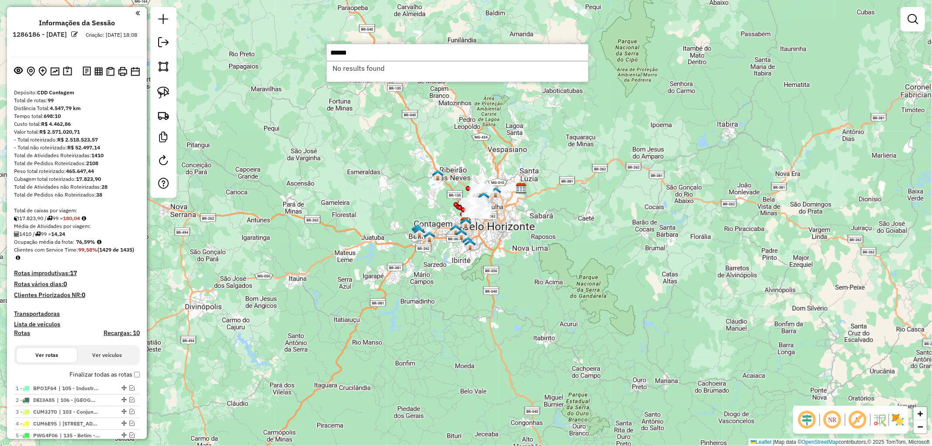
type input "******"
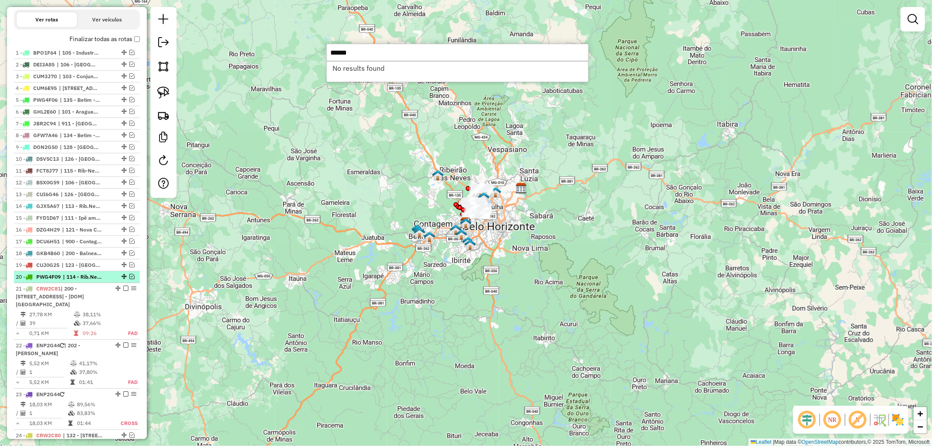
scroll to position [339, 0]
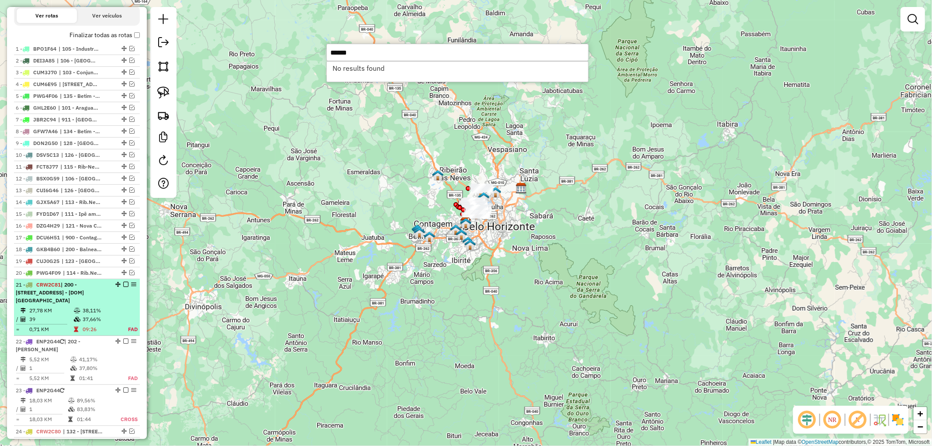
click at [55, 295] on span "| 200 - [STREET_ADDRESS] - [DOM] [GEOGRAPHIC_DATA]" at bounding box center [50, 292] width 68 height 22
select select "**********"
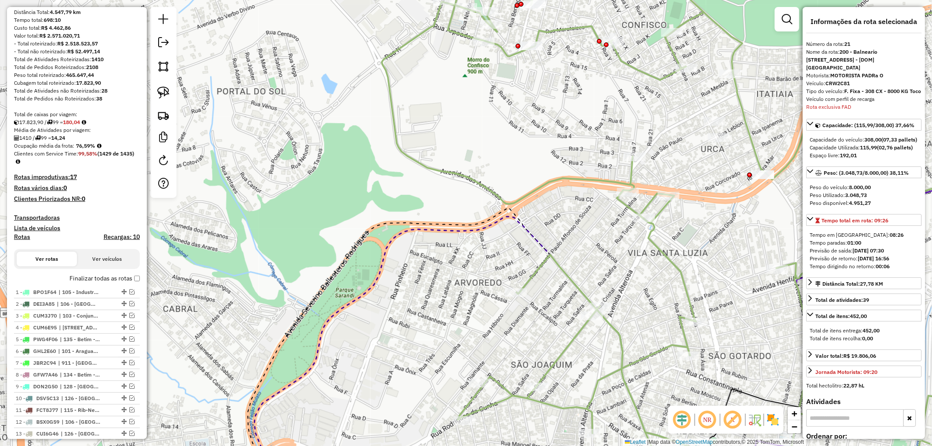
scroll to position [0, 0]
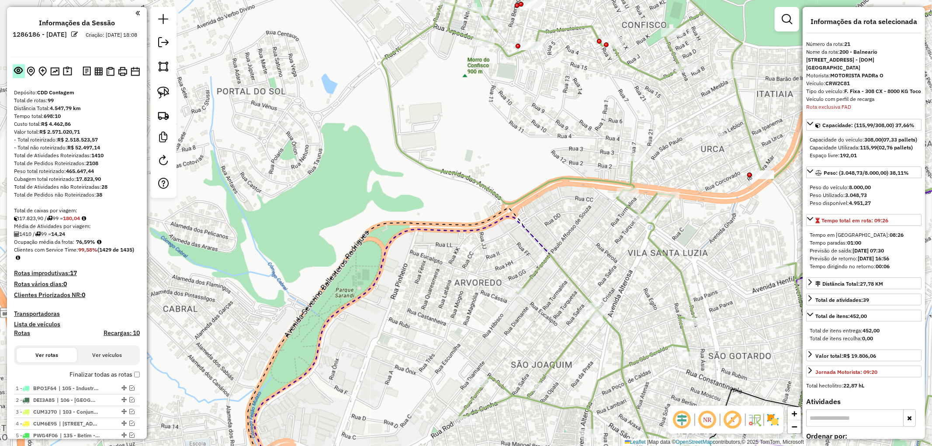
click at [18, 72] on em at bounding box center [18, 70] width 9 height 9
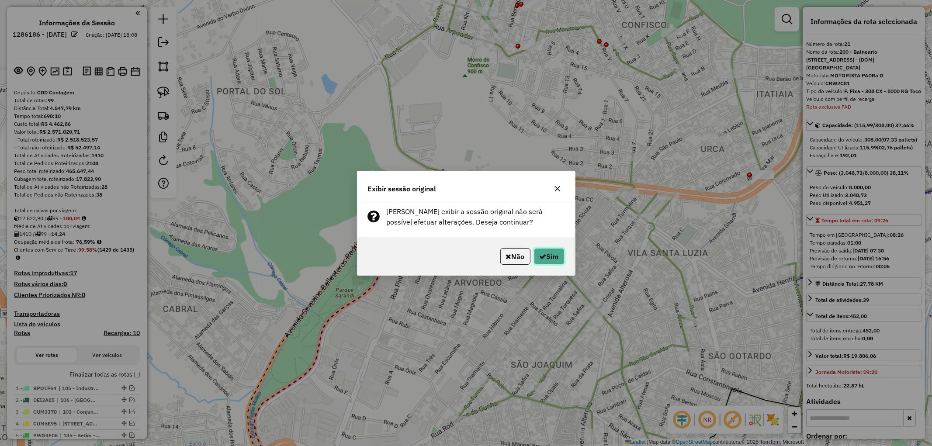
click at [543, 259] on icon "button" at bounding box center [543, 256] width 7 height 7
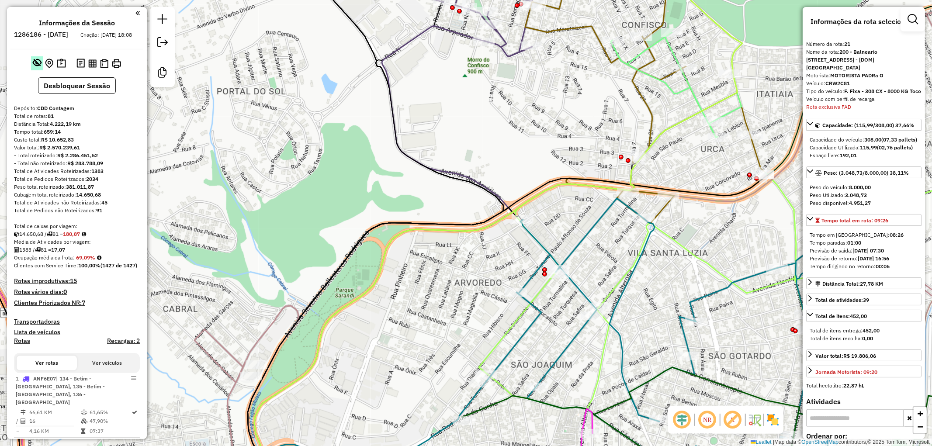
click at [33, 67] on em at bounding box center [37, 62] width 9 height 9
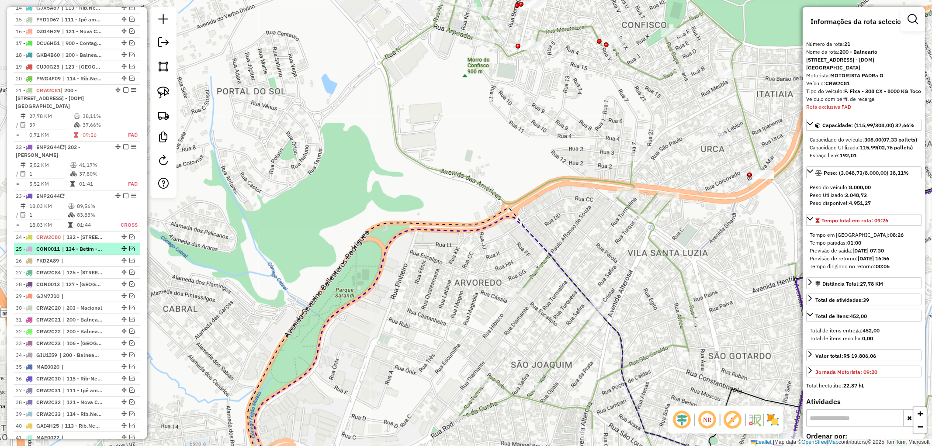
scroll to position [437, 0]
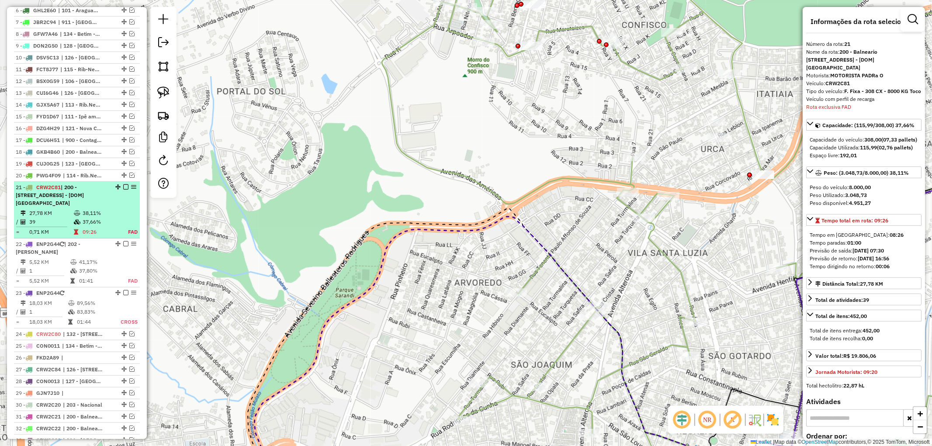
click at [59, 199] on span "| 200 - [STREET_ADDRESS] - [DOM] [GEOGRAPHIC_DATA]" at bounding box center [50, 195] width 68 height 22
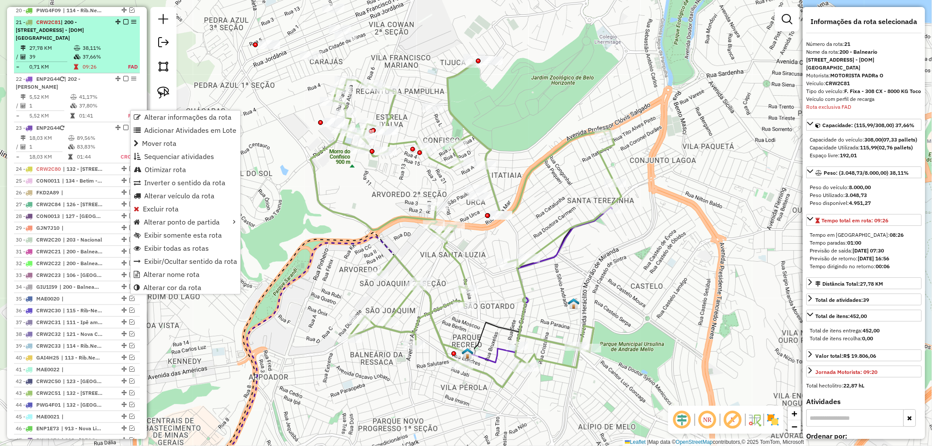
scroll to position [612, 0]
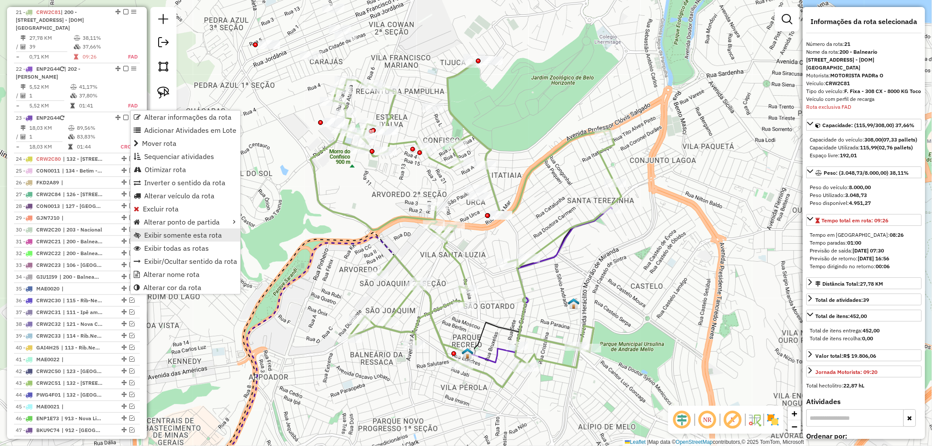
click at [187, 232] on span "Exibir somente esta rota" at bounding box center [183, 235] width 78 height 7
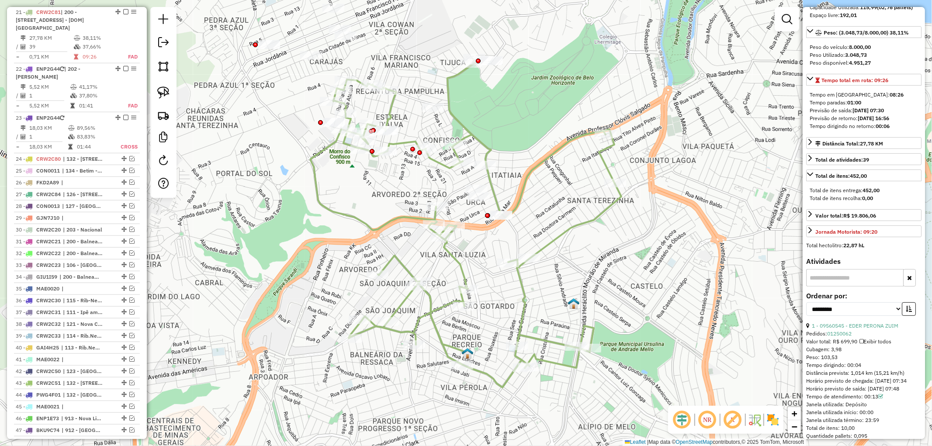
scroll to position [145, 0]
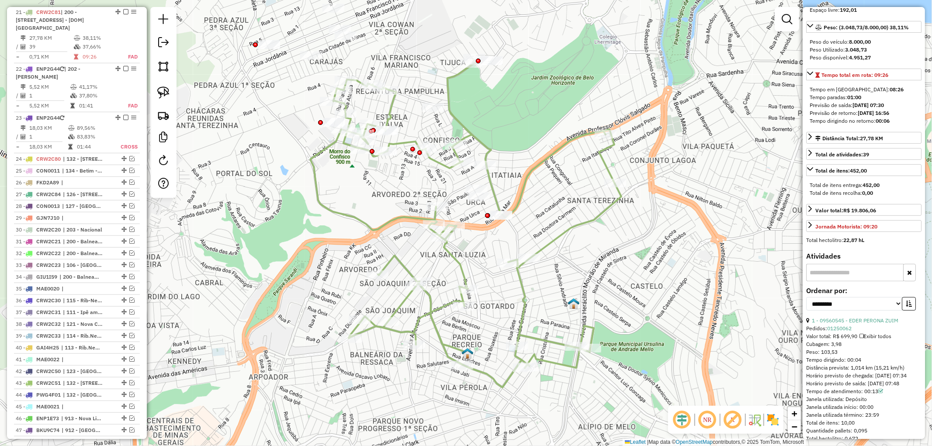
drag, startPoint x: 863, startPoint y: 353, endPoint x: 827, endPoint y: 351, distance: 36.3
click at [827, 332] on div "Pedidos: 01250062" at bounding box center [863, 329] width 115 height 8
copy div "01250062"
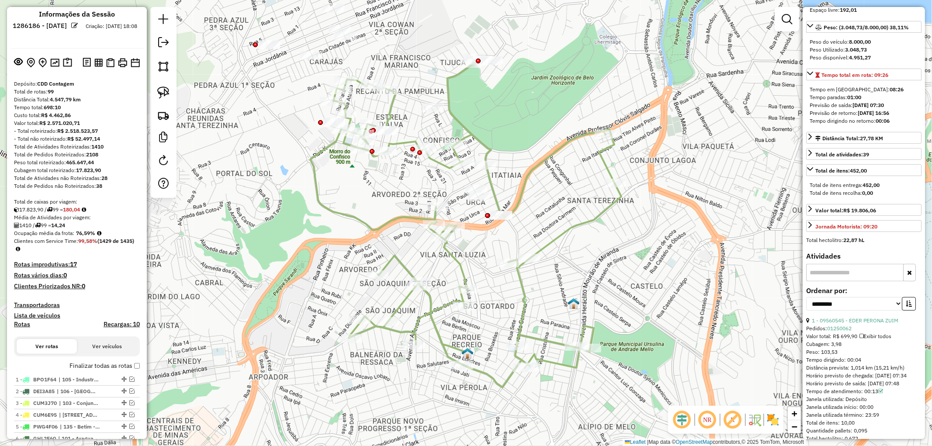
scroll to position [0, 0]
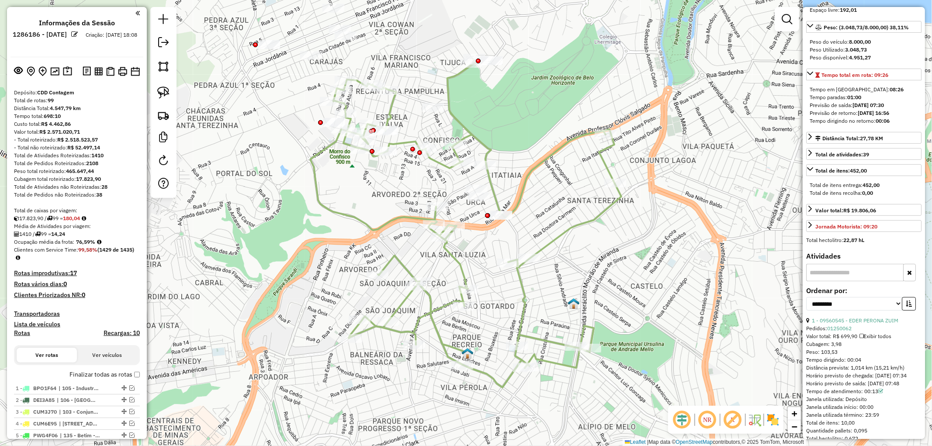
click at [43, 33] on h6 "1286186 - [DATE]" at bounding box center [40, 35] width 54 height 8
copy h6 "1286186"
drag, startPoint x: 902, startPoint y: 342, endPoint x: 820, endPoint y: 342, distance: 81.7
click at [820, 325] on div "1 - 09560545 - EDER PERONA ZUIM" at bounding box center [863, 321] width 115 height 8
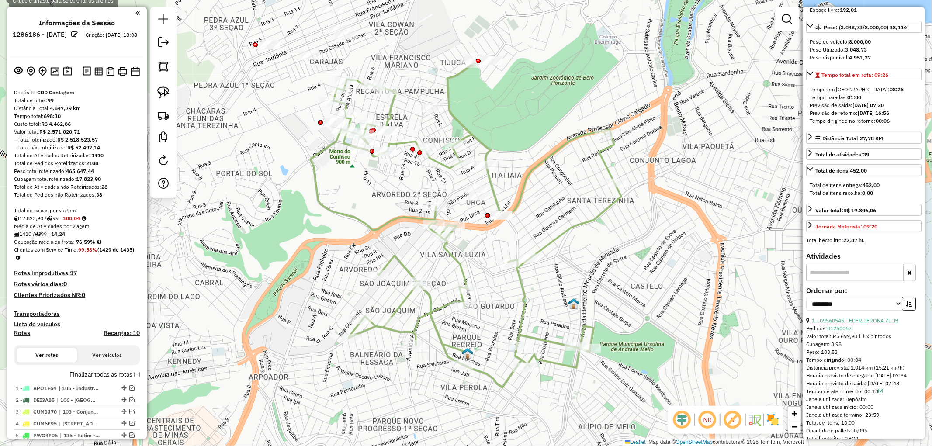
copy link "09560545 - [PERSON_NAME]"
click at [19, 75] on button at bounding box center [19, 71] width 12 height 14
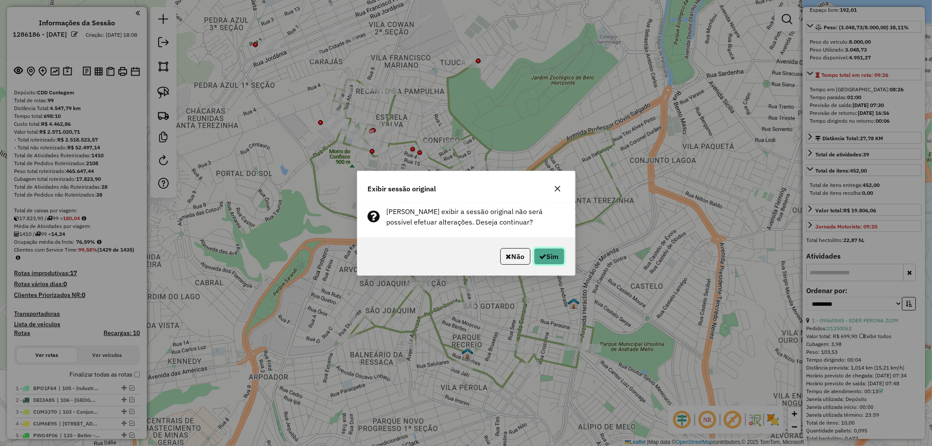
click at [553, 261] on button "Sim" at bounding box center [549, 256] width 31 height 17
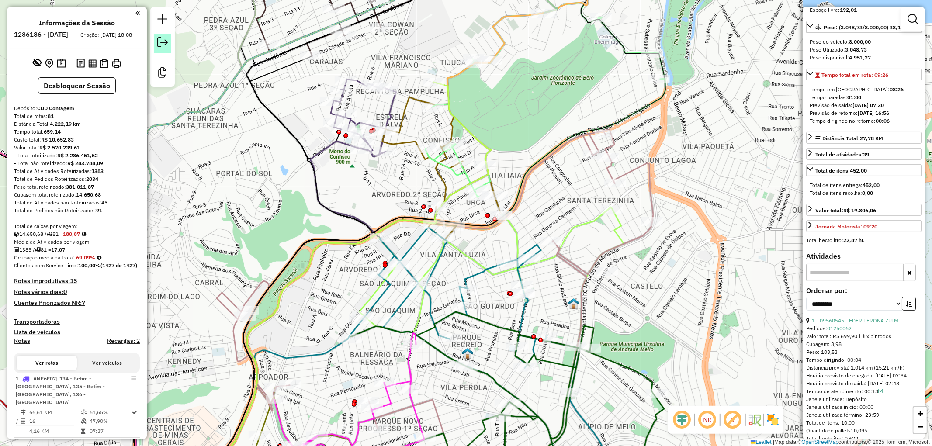
click at [162, 45] on em at bounding box center [162, 42] width 10 height 10
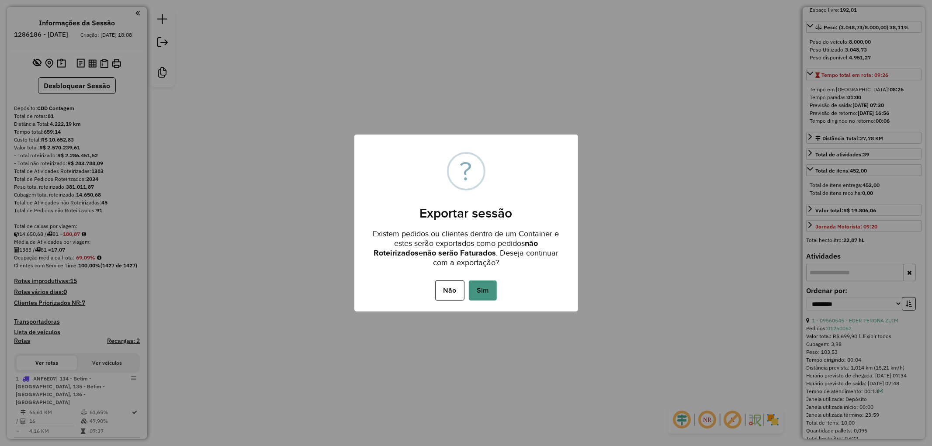
click at [487, 293] on button "Sim" at bounding box center [483, 290] width 28 height 20
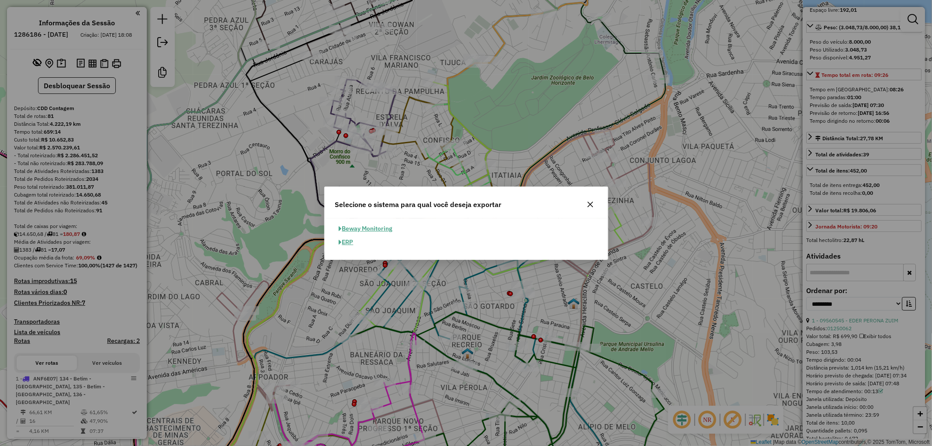
click at [338, 243] on button "ERP" at bounding box center [346, 242] width 22 height 14
select select "*********"
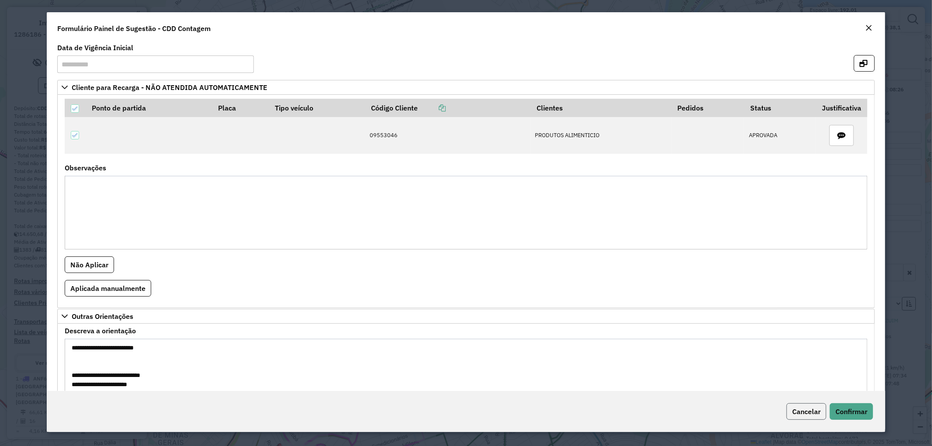
click at [804, 408] on span "Cancelar" at bounding box center [806, 411] width 28 height 9
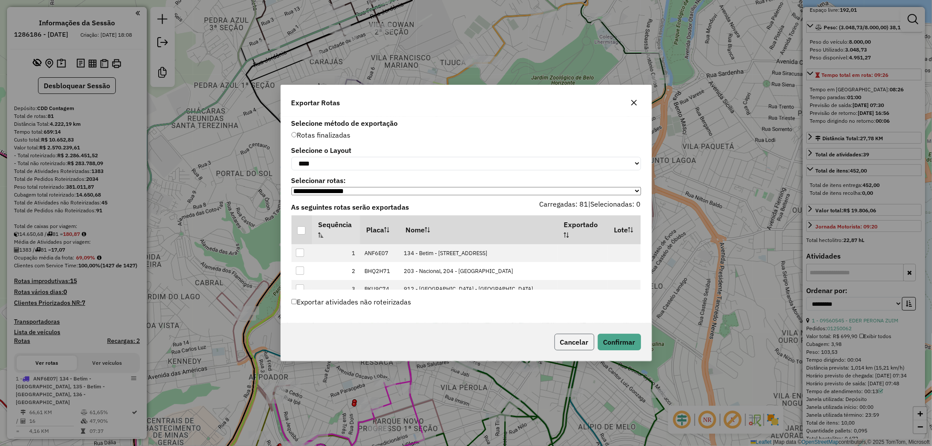
click at [574, 345] on button "Cancelar" at bounding box center [574, 342] width 40 height 17
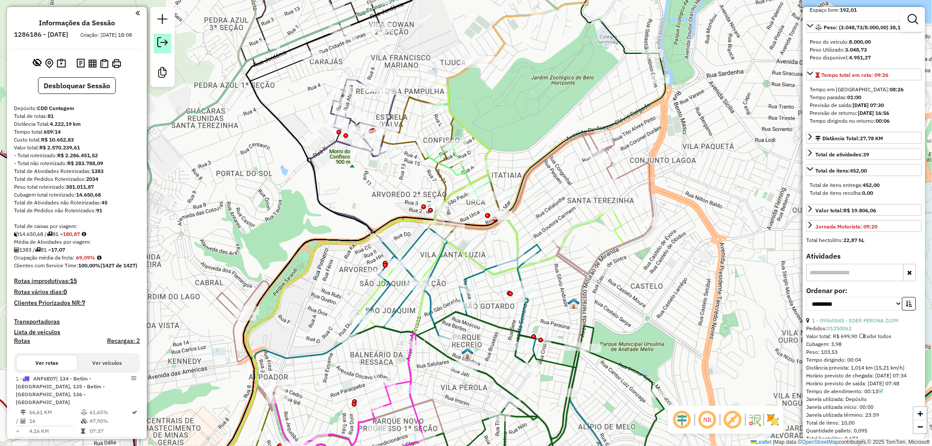
click at [169, 46] on link at bounding box center [162, 44] width 17 height 20
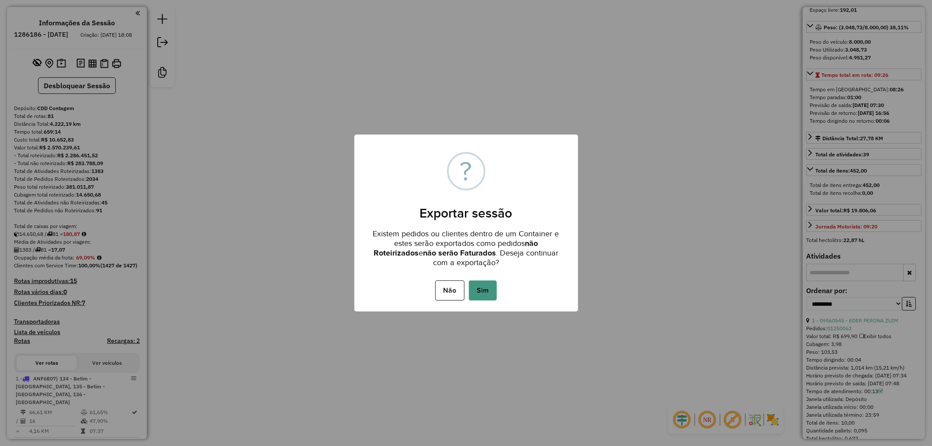
click at [482, 291] on button "Sim" at bounding box center [483, 290] width 28 height 20
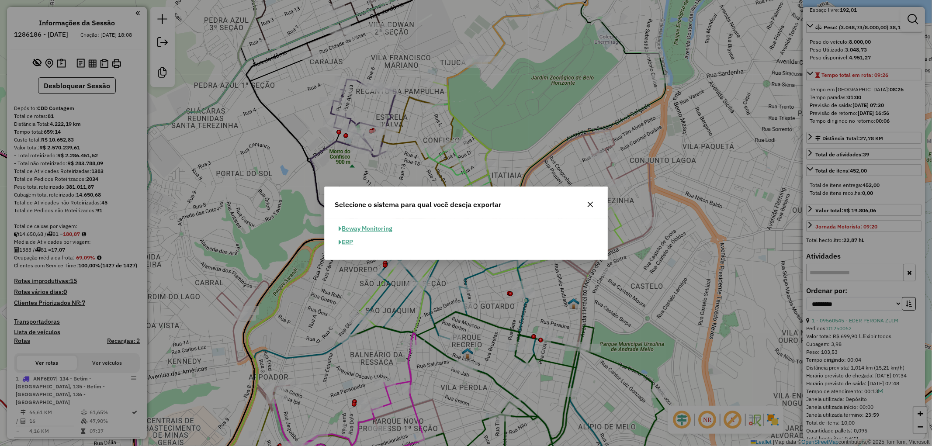
click at [339, 242] on span "button" at bounding box center [340, 242] width 3 height 6
select select "*********"
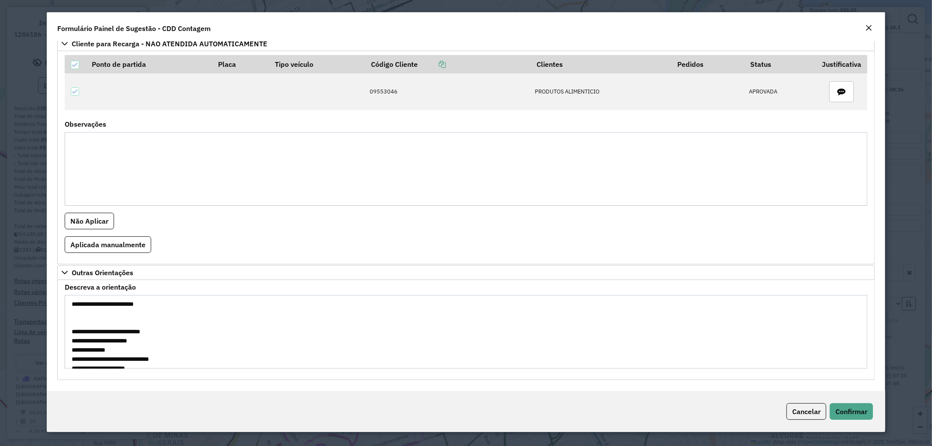
scroll to position [45, 0]
click at [797, 411] on span "Cancelar" at bounding box center [806, 411] width 28 height 9
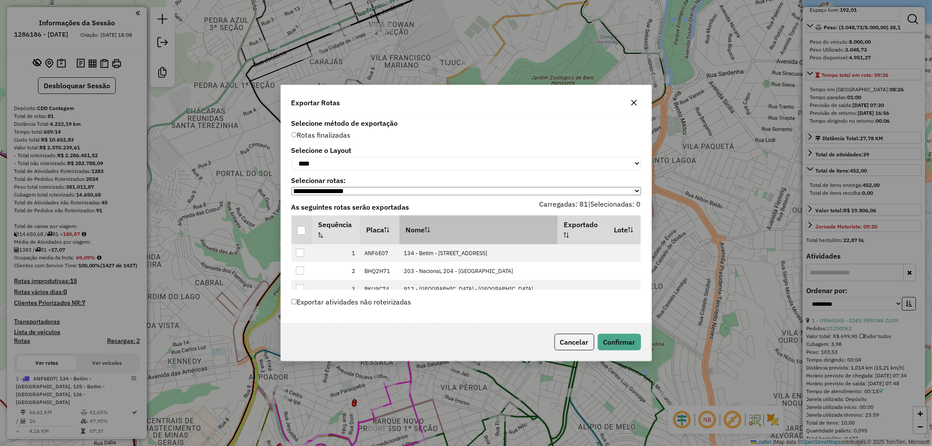
scroll to position [242, 0]
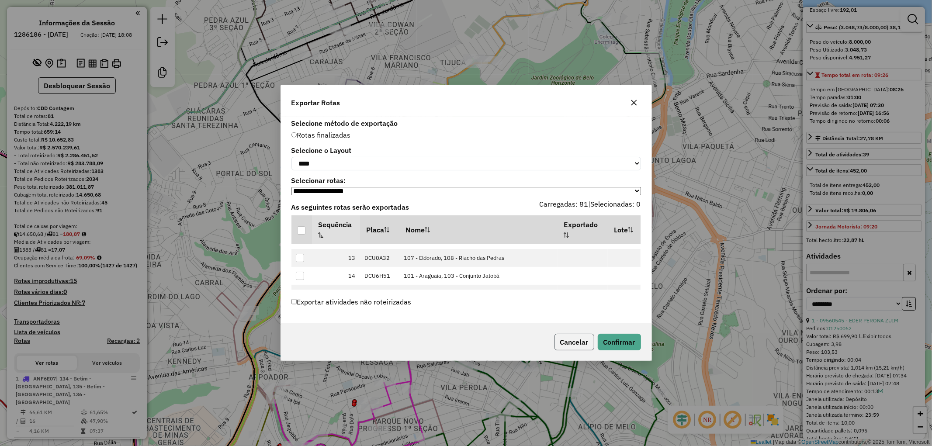
click at [577, 344] on button "Cancelar" at bounding box center [574, 342] width 40 height 17
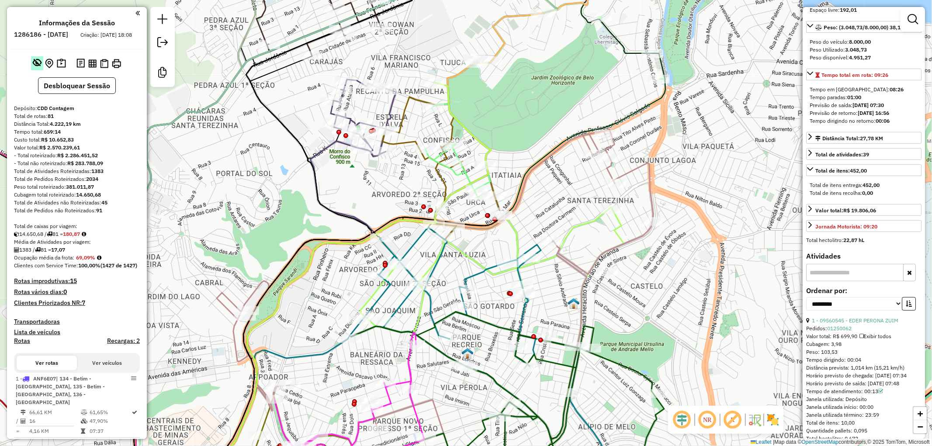
click at [31, 68] on button at bounding box center [37, 63] width 12 height 14
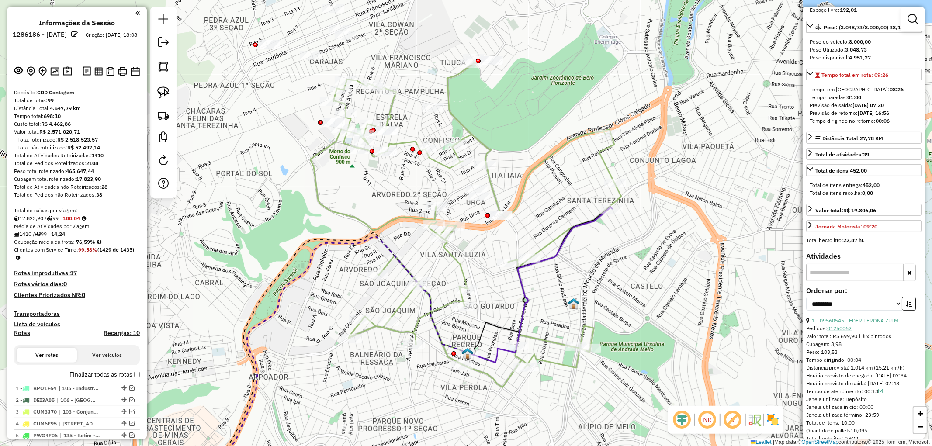
drag, startPoint x: 855, startPoint y: 352, endPoint x: 827, endPoint y: 351, distance: 28.0
click at [827, 332] on div "Pedidos: 01250062" at bounding box center [863, 329] width 115 height 8
copy link "01250062"
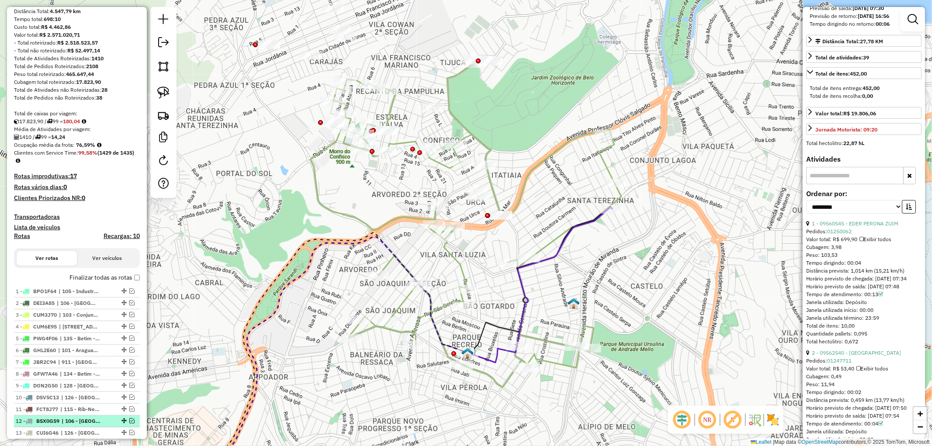
scroll to position [0, 0]
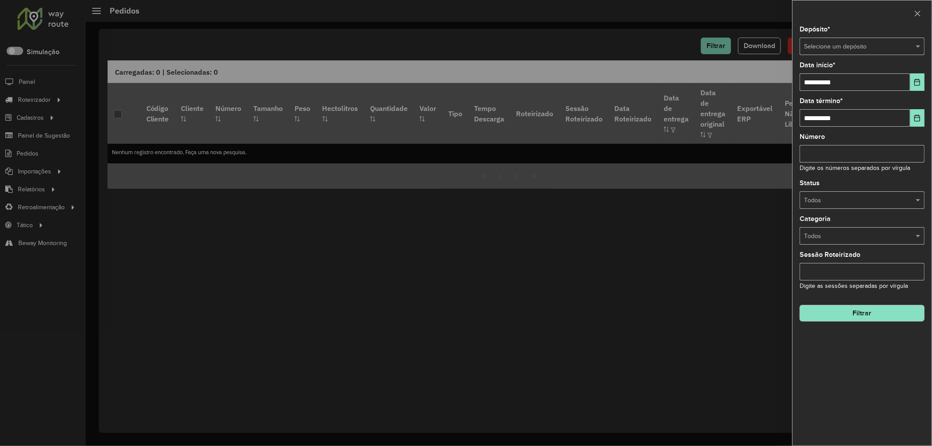
click at [834, 45] on input "text" at bounding box center [853, 47] width 99 height 10
type input "*****"
click at [839, 91] on div "CDD Contagem" at bounding box center [862, 85] width 124 height 14
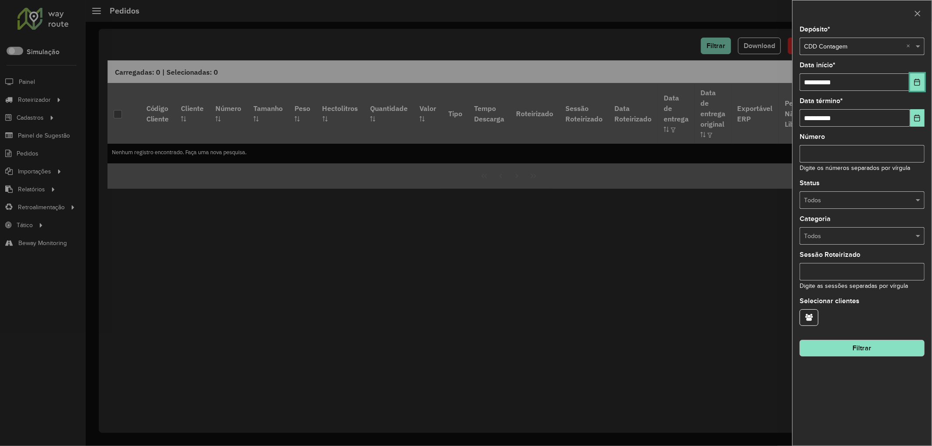
click at [913, 86] on button "Choose Date" at bounding box center [917, 81] width 14 height 17
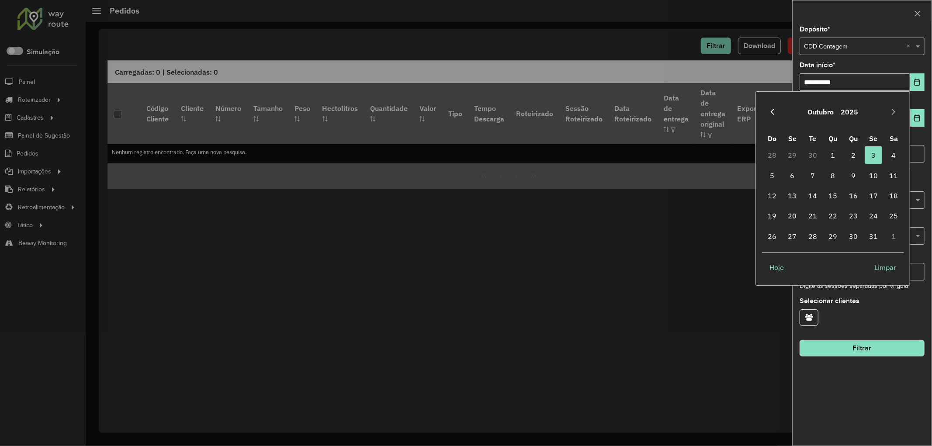
click at [769, 111] on icon "Previous Month" at bounding box center [772, 111] width 7 height 7
click at [813, 236] on span "30" at bounding box center [812, 236] width 17 height 17
type input "**********"
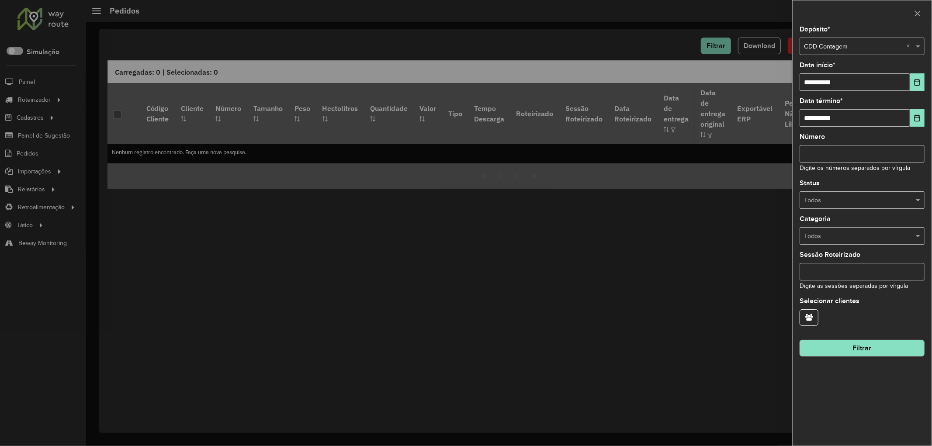
click at [836, 154] on input "Número" at bounding box center [861, 153] width 125 height 17
paste input "********"
type input "********"
click at [864, 343] on button "Filtrar" at bounding box center [861, 348] width 125 height 17
